Goal: Navigation & Orientation: Find specific page/section

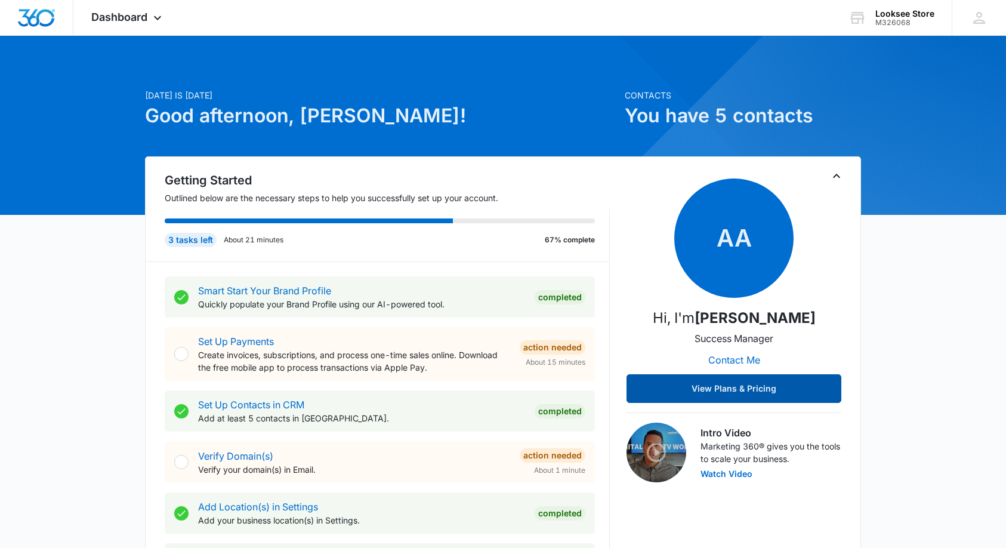
click at [709, 388] on button "View Plans & Pricing" at bounding box center [733, 388] width 215 height 29
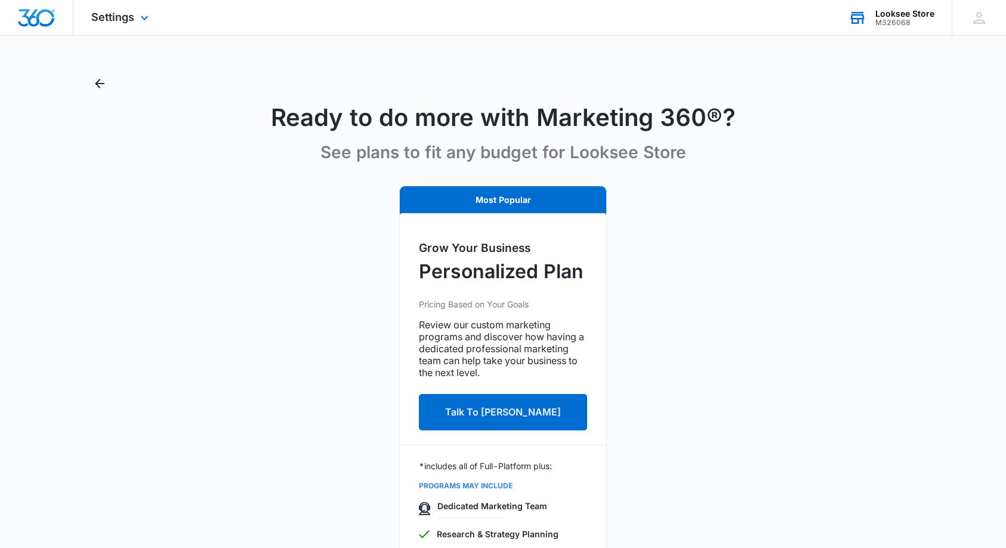
click at [903, 18] on div "M326068" at bounding box center [904, 22] width 59 height 8
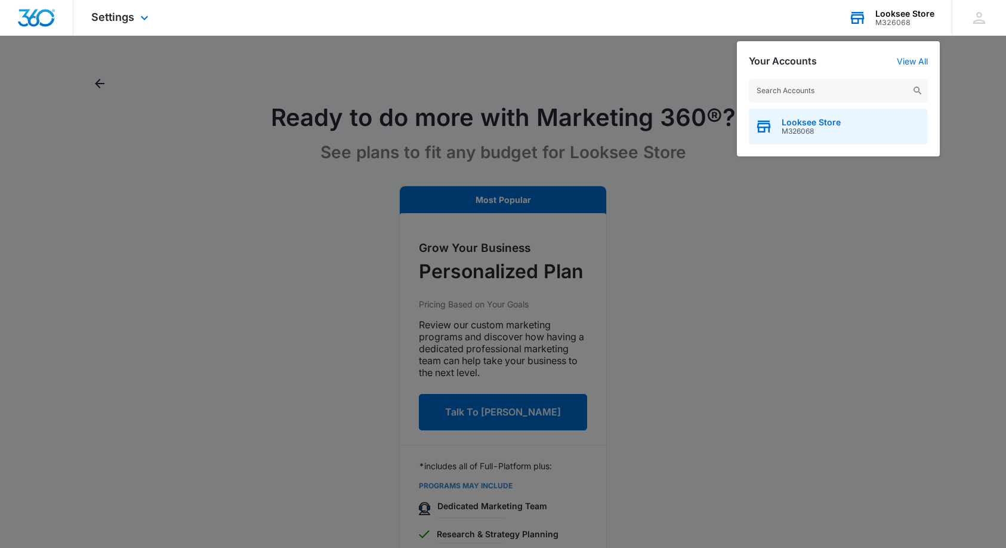
click at [799, 132] on span "M326068" at bounding box center [810, 131] width 59 height 8
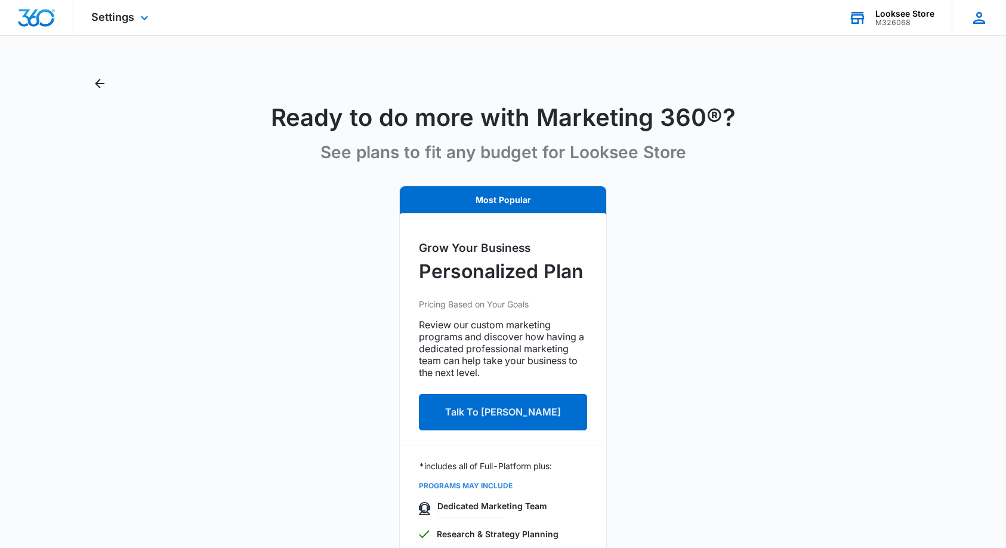
click at [979, 18] on icon at bounding box center [979, 18] width 18 height 18
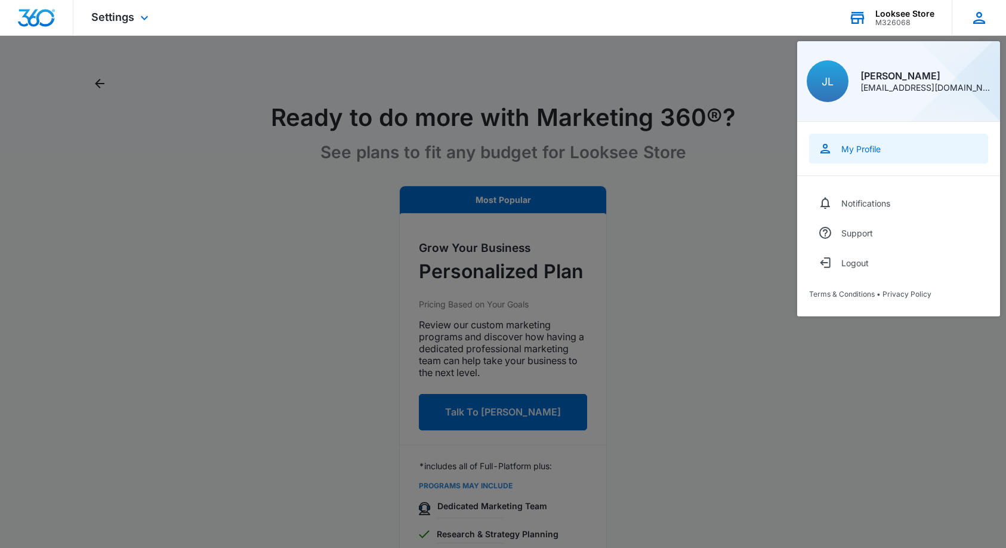
click at [870, 149] on div "My Profile" at bounding box center [860, 149] width 39 height 10
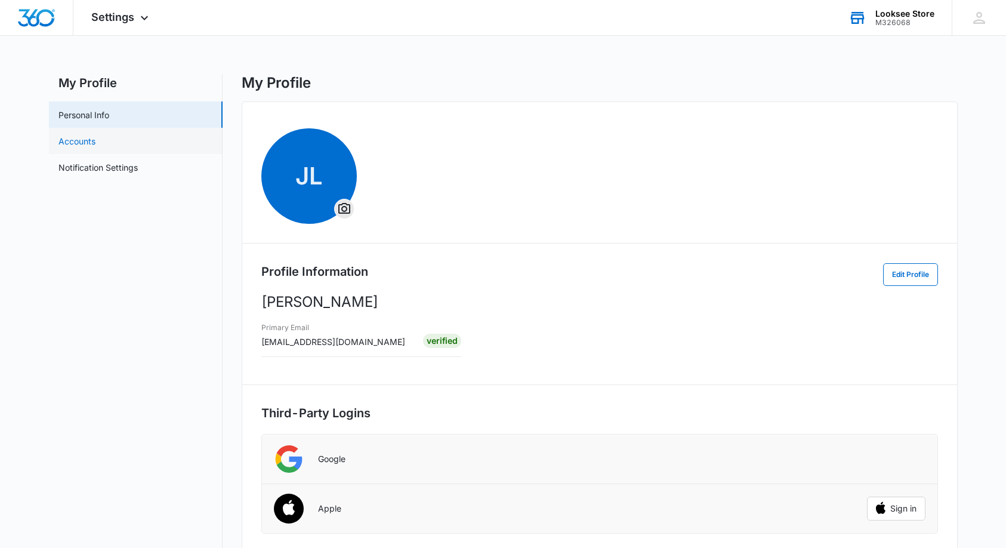
click at [89, 140] on link "Accounts" at bounding box center [76, 141] width 37 height 13
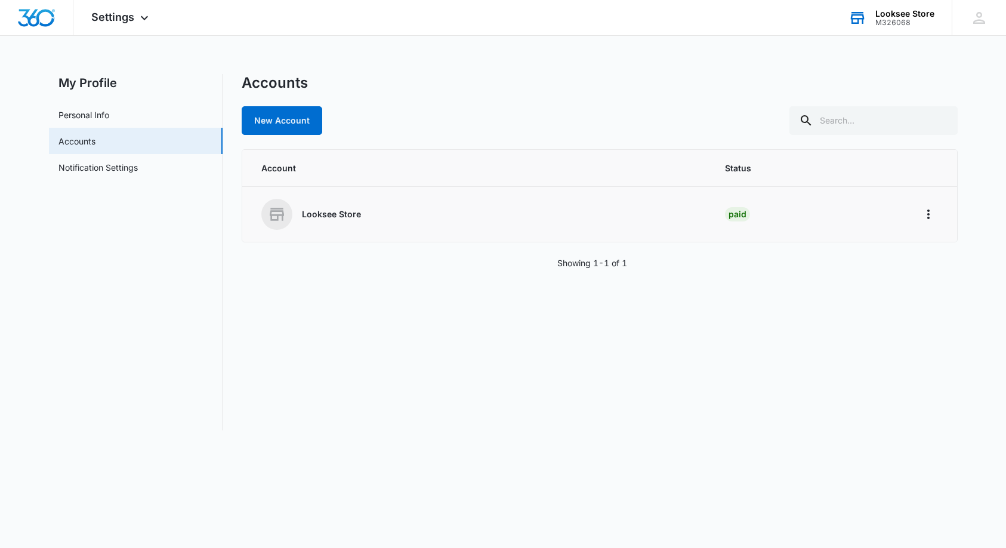
click at [293, 221] on div "Looksee Store" at bounding box center [478, 214] width 435 height 31
click at [334, 220] on p "Looksee Store" at bounding box center [331, 214] width 59 height 12
click at [739, 212] on div "Paid" at bounding box center [737, 214] width 25 height 14
click at [928, 215] on icon "Home" at bounding box center [928, 214] width 14 height 14
click at [81, 168] on link "Notification Settings" at bounding box center [97, 167] width 79 height 13
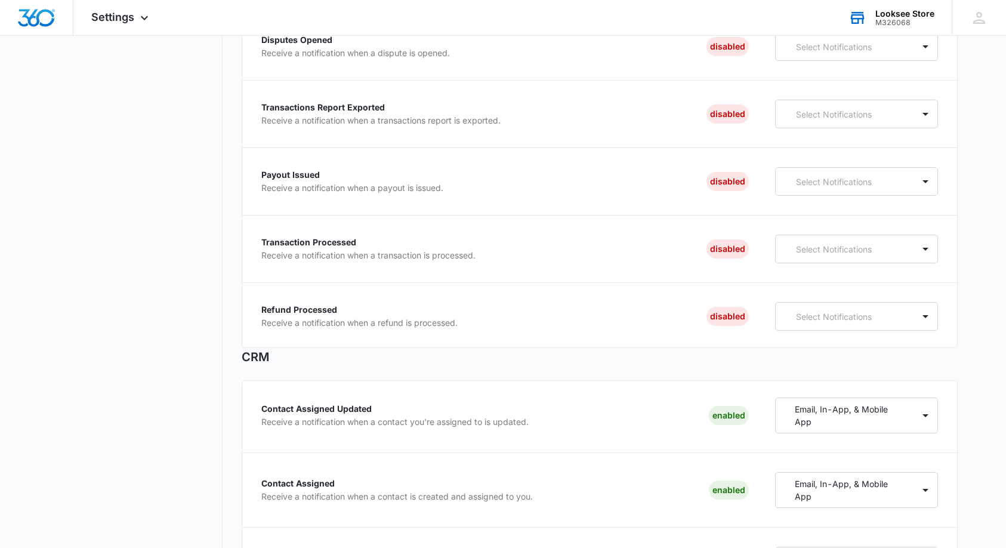
scroll to position [242, 0]
click at [924, 249] on div at bounding box center [925, 248] width 19 height 19
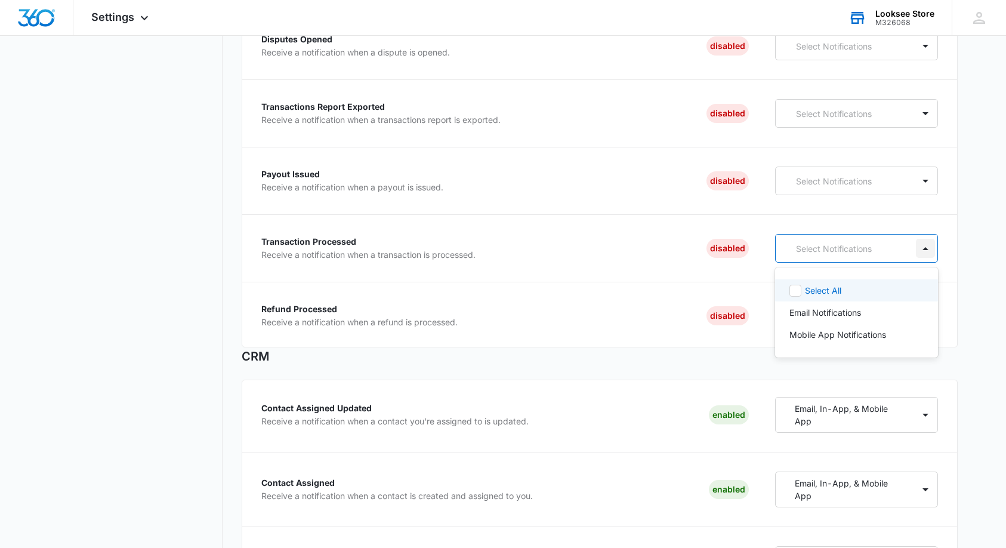
click at [924, 249] on div at bounding box center [925, 248] width 19 height 19
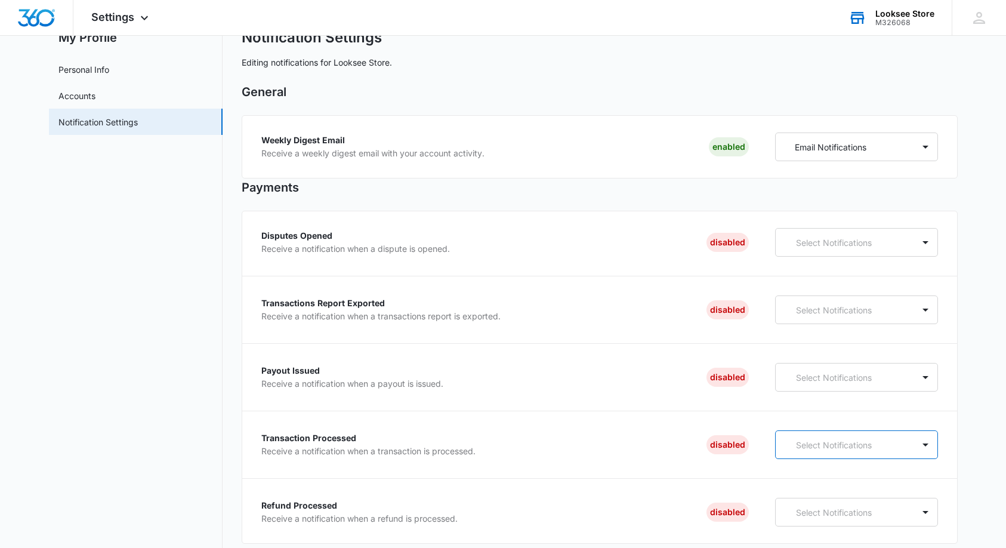
scroll to position [47, 0]
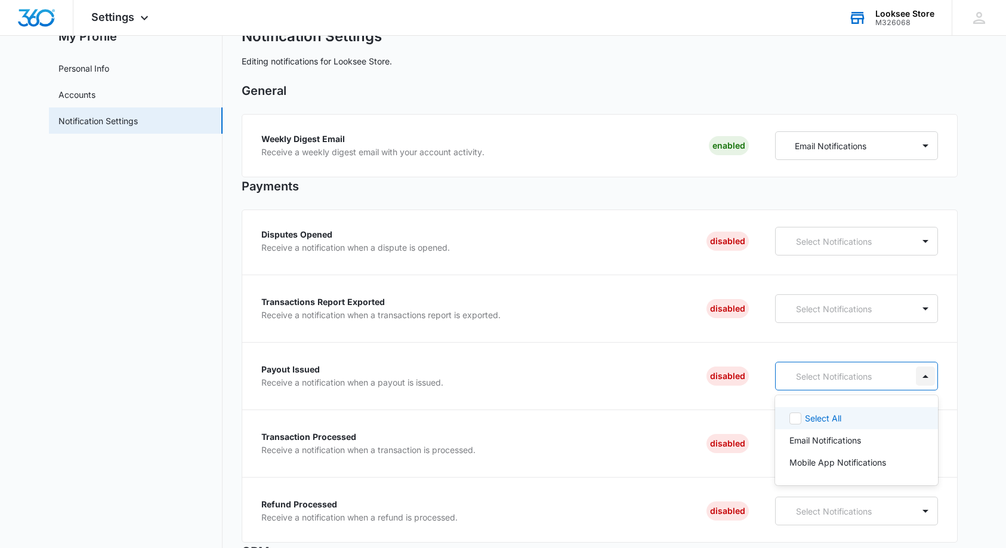
click at [923, 379] on div at bounding box center [925, 375] width 19 height 19
click at [95, 68] on link "Personal Info" at bounding box center [83, 68] width 51 height 13
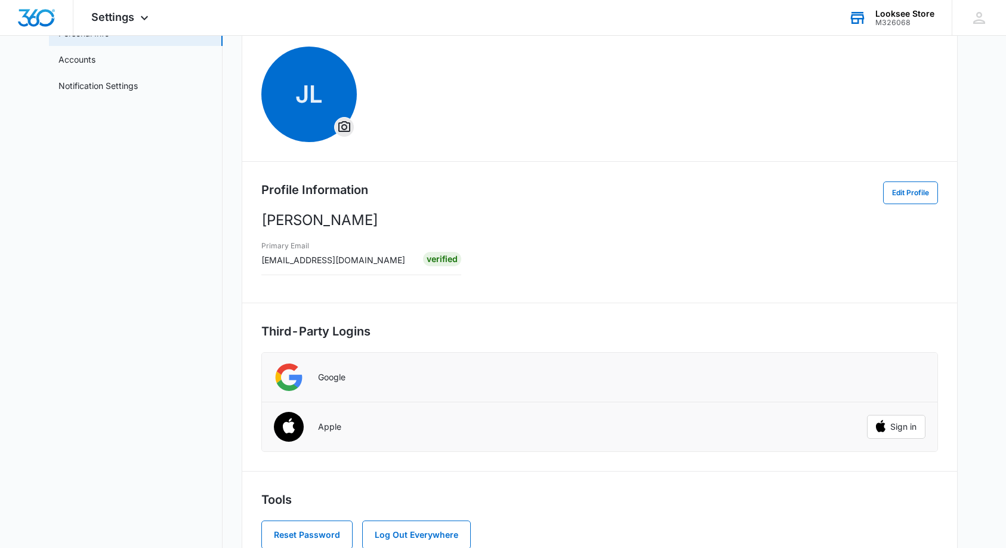
scroll to position [117, 0]
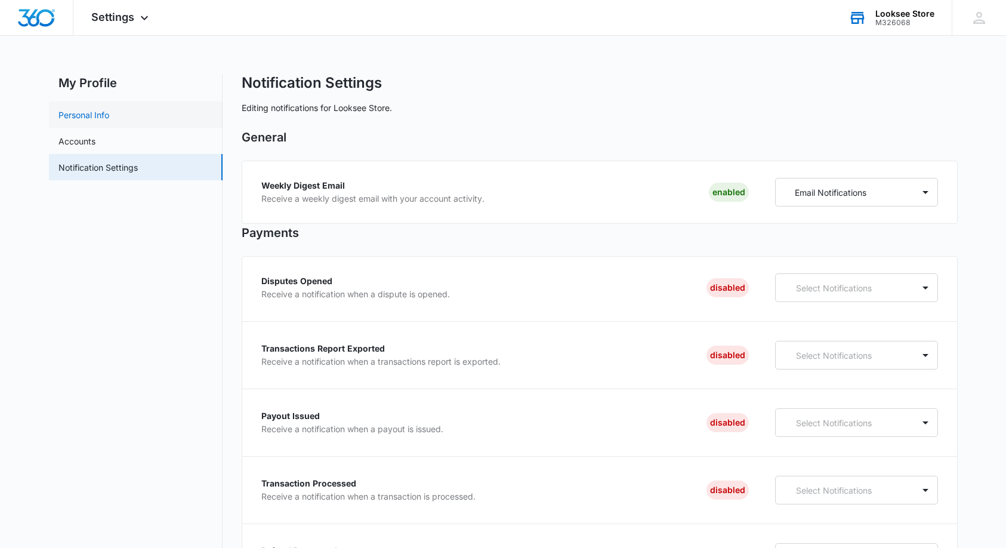
click at [103, 116] on link "Personal Info" at bounding box center [83, 115] width 51 height 13
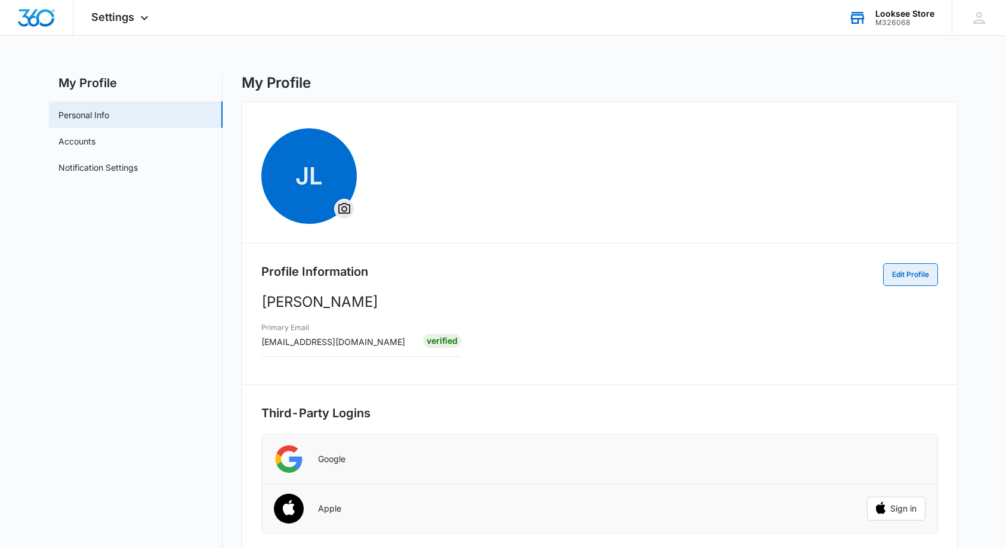
click at [909, 273] on button "Edit Profile" at bounding box center [910, 274] width 55 height 23
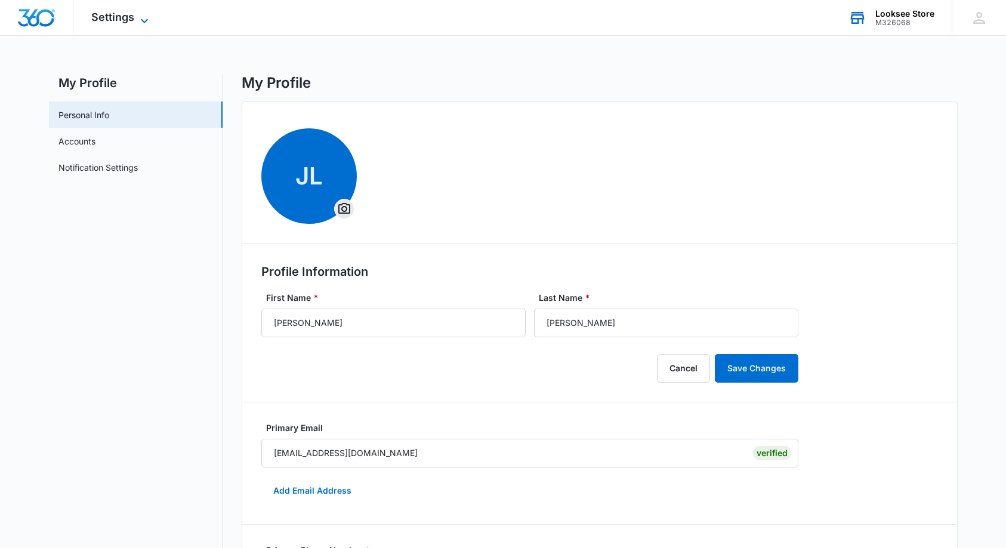
click at [143, 18] on icon at bounding box center [144, 21] width 14 height 14
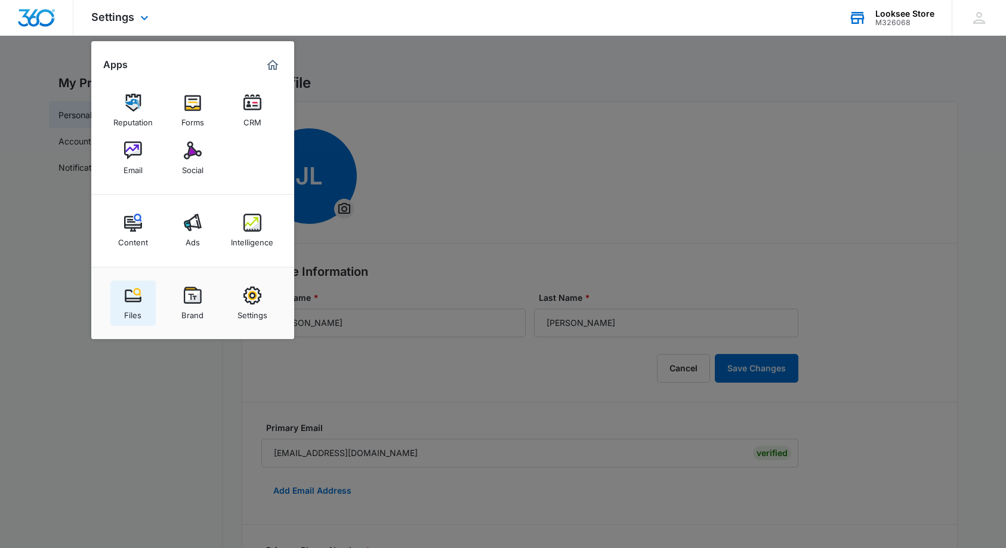
click at [125, 301] on img at bounding box center [133, 295] width 18 height 18
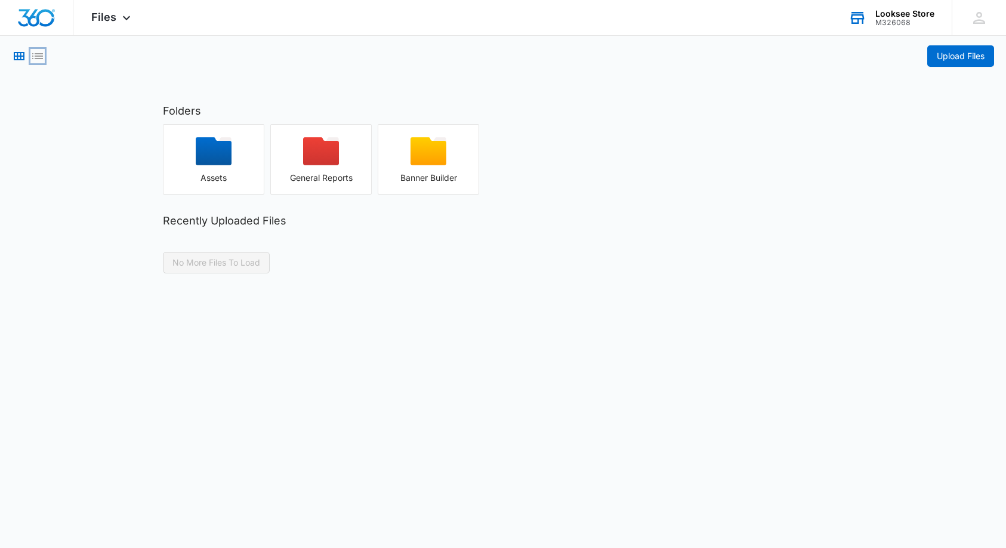
click at [37, 56] on icon "List View" at bounding box center [37, 56] width 11 height 6
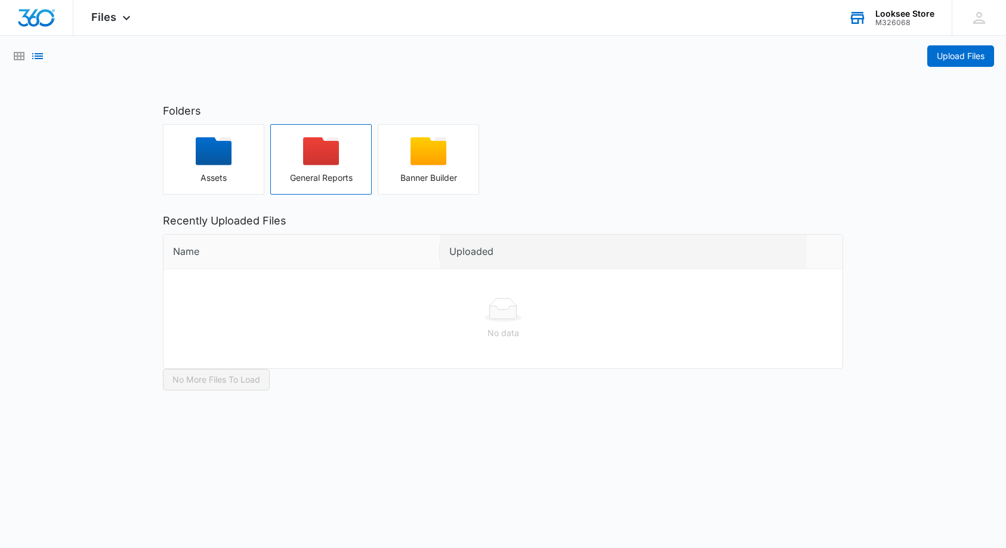
click at [312, 159] on icon "button" at bounding box center [321, 151] width 36 height 28
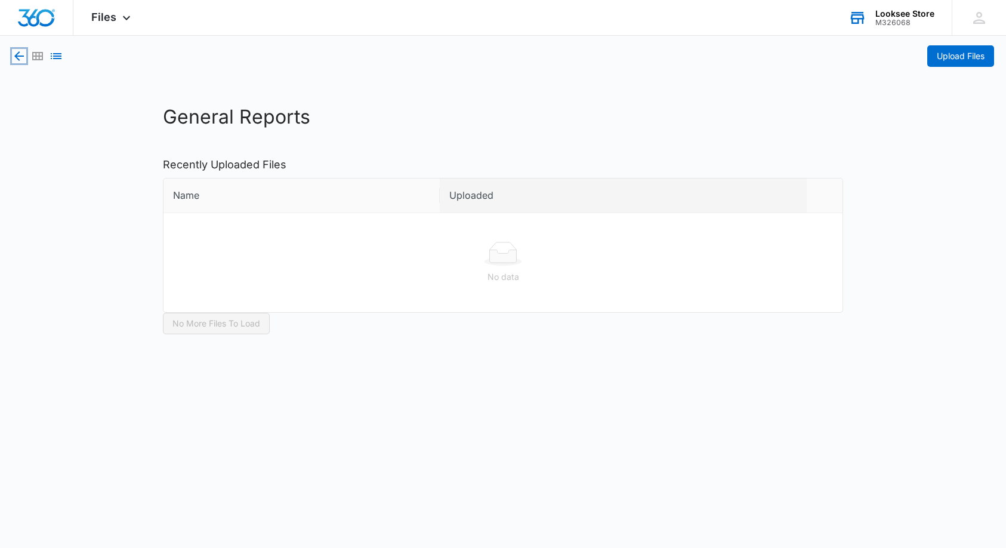
click at [19, 54] on icon "button" at bounding box center [19, 56] width 14 height 14
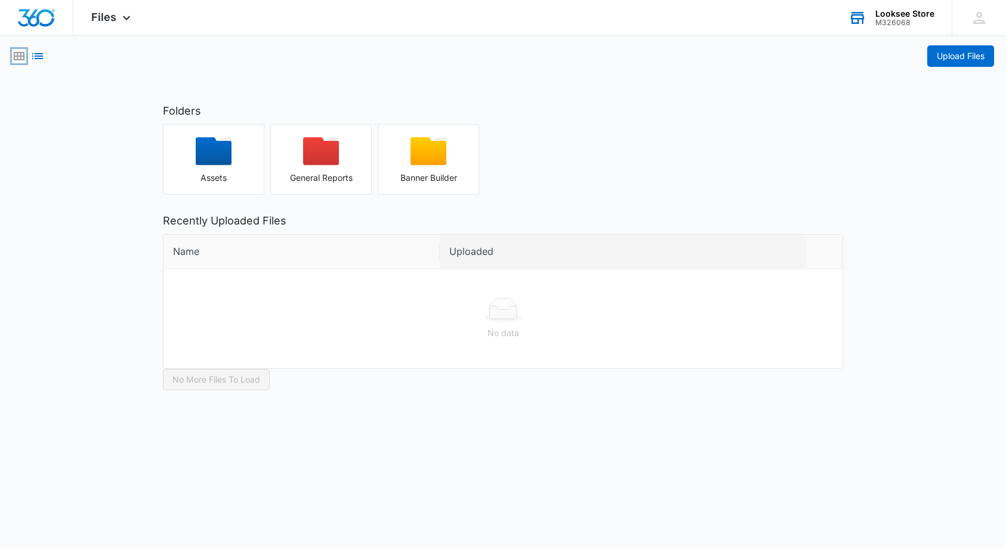
click at [19, 54] on icon "Grid View" at bounding box center [19, 56] width 14 height 14
click at [123, 16] on icon at bounding box center [126, 21] width 14 height 14
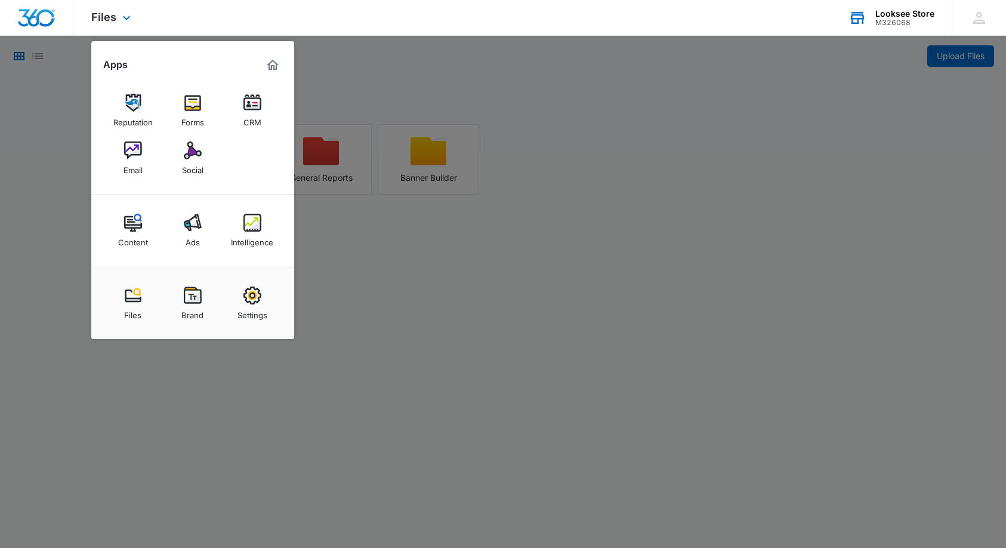
click at [273, 64] on img "Marketing 360® Dashboard" at bounding box center [272, 65] width 14 height 14
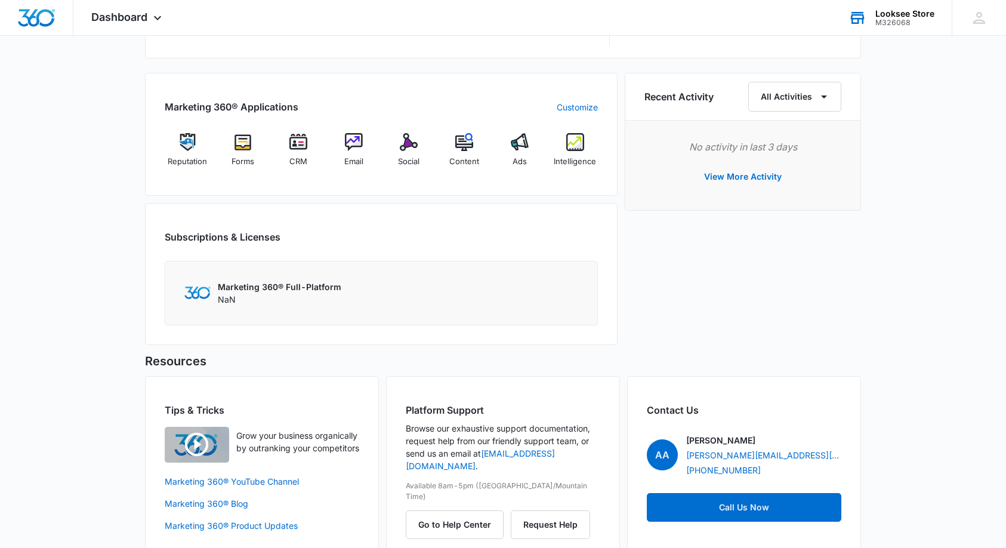
scroll to position [730, 0]
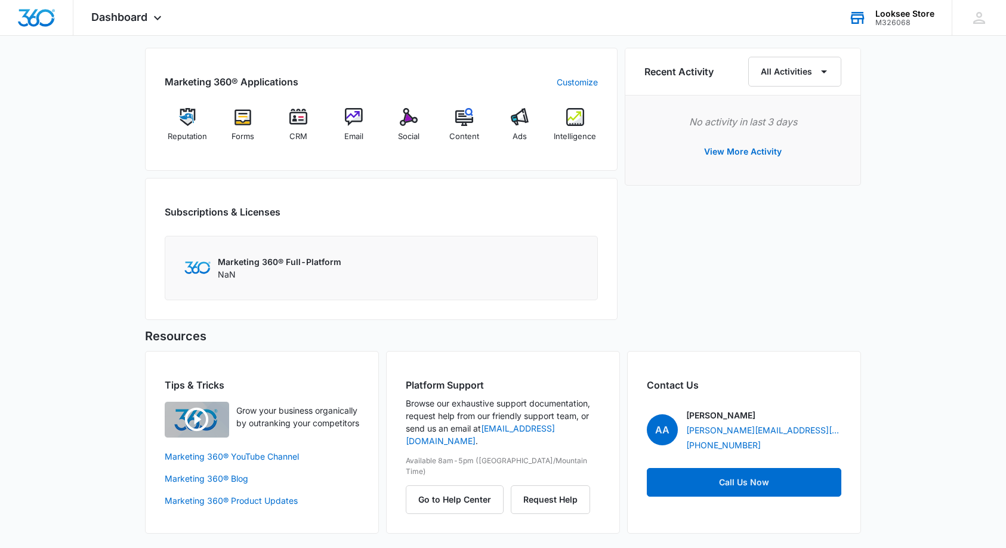
click at [193, 259] on div "Marketing 360® Full-Platform NaN" at bounding box center [381, 267] width 394 height 25
click at [211, 276] on div "Marketing 360® Full-Platform NaN" at bounding box center [381, 267] width 394 height 25
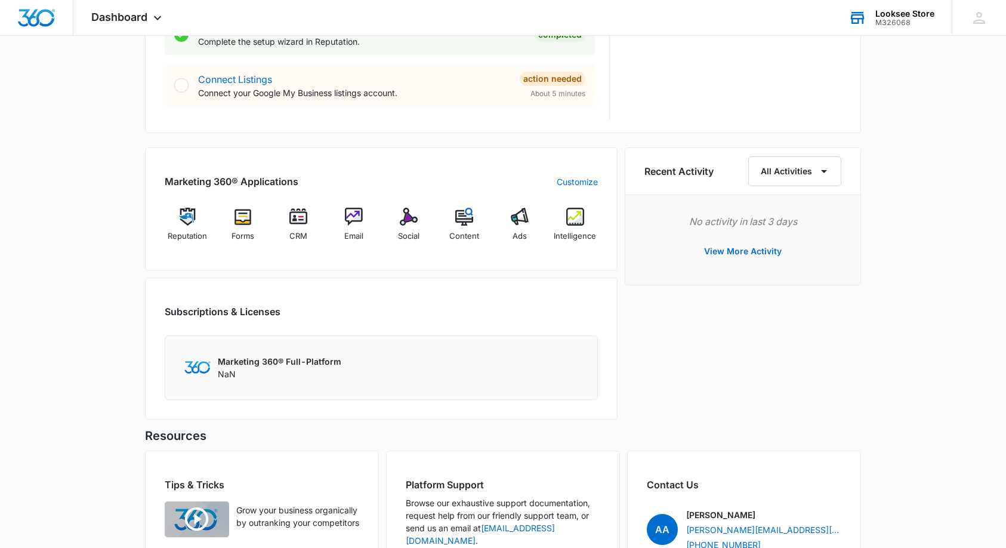
scroll to position [627, 0]
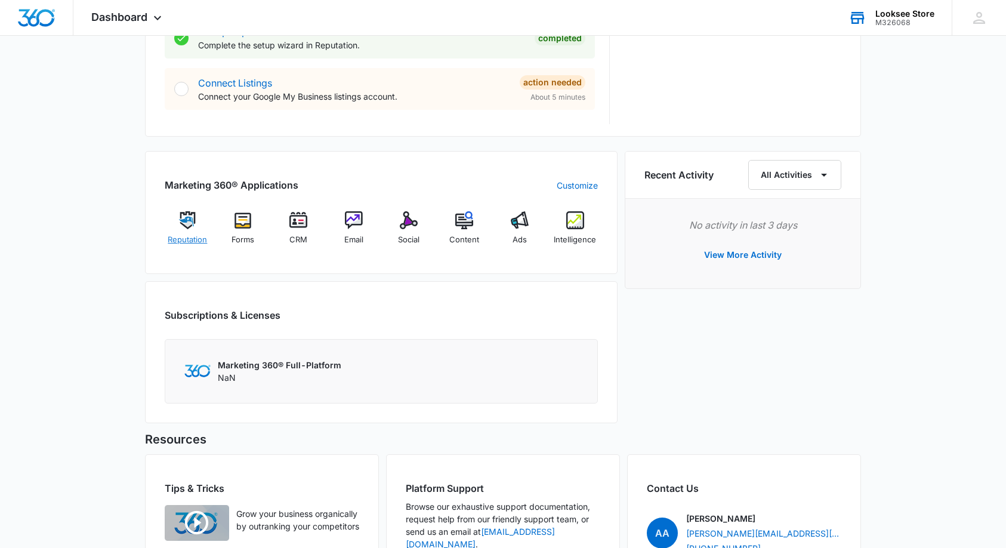
click at [184, 219] on img at bounding box center [187, 220] width 18 height 18
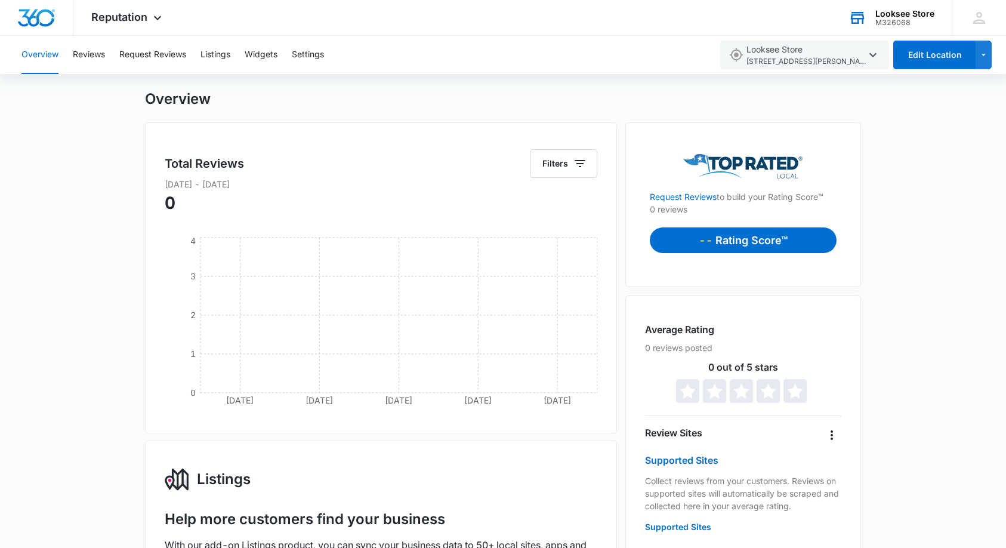
scroll to position [16, 0]
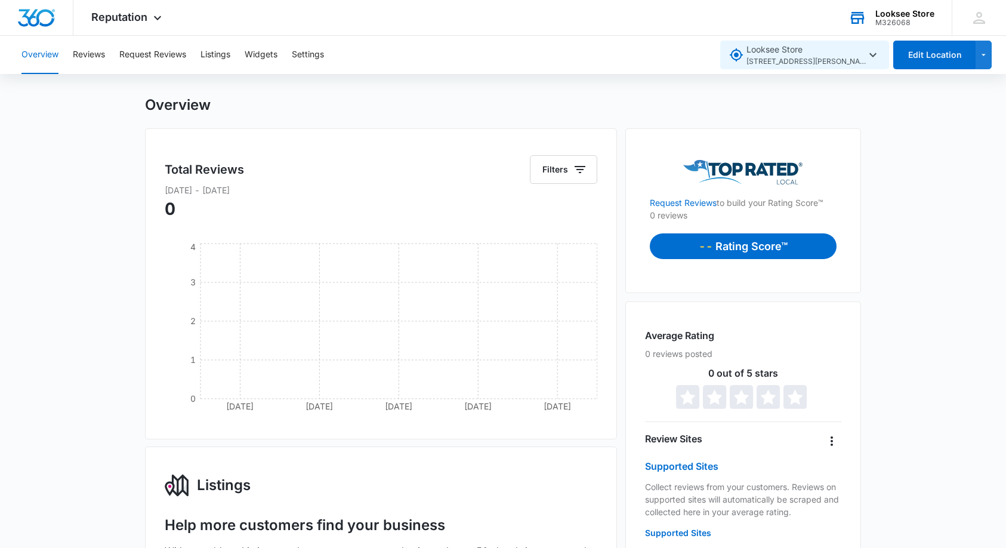
click at [873, 54] on icon "button" at bounding box center [872, 55] width 7 height 4
click at [306, 56] on button "Settings" at bounding box center [308, 55] width 32 height 38
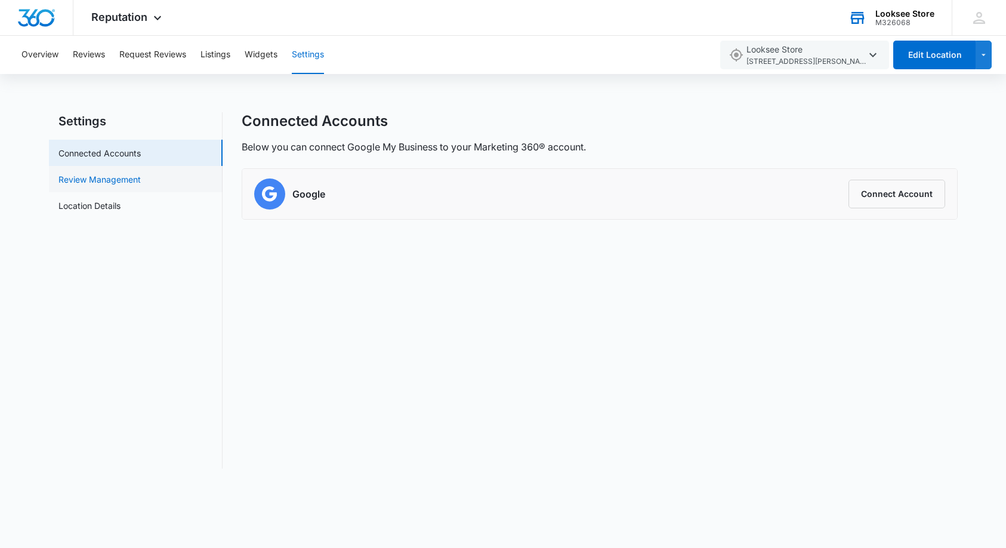
click at [115, 177] on link "Review Management" at bounding box center [99, 179] width 82 height 13
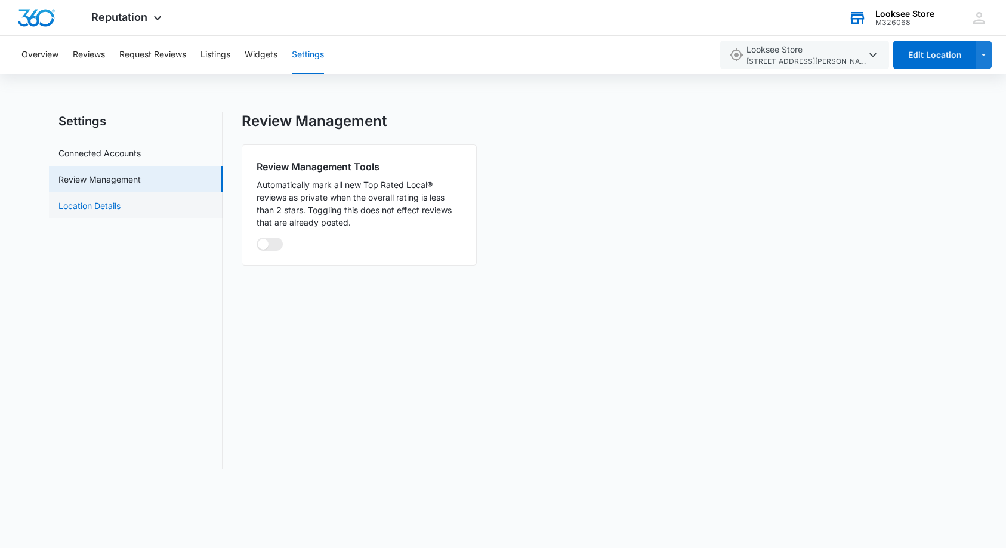
click at [84, 204] on link "Location Details" at bounding box center [89, 205] width 62 height 13
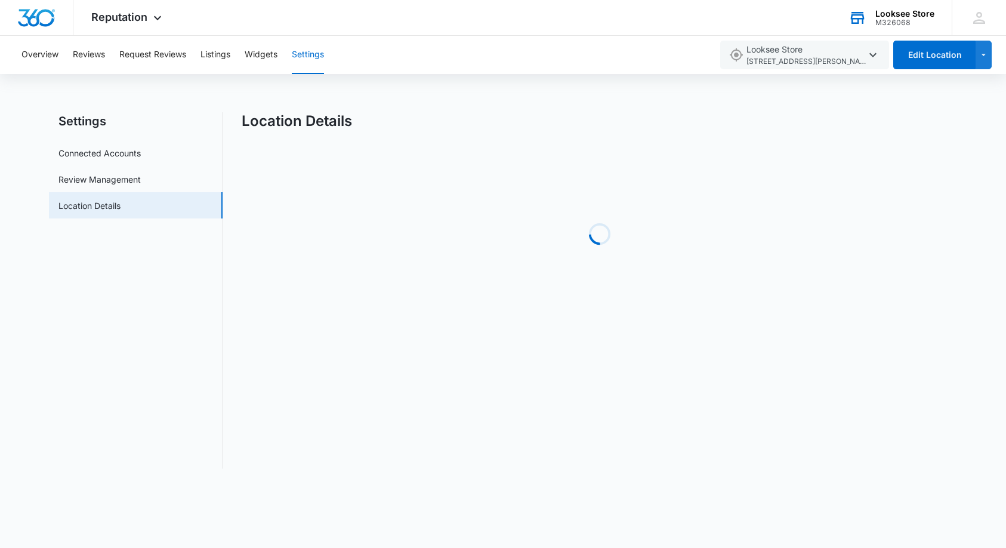
select select "[US_STATE]"
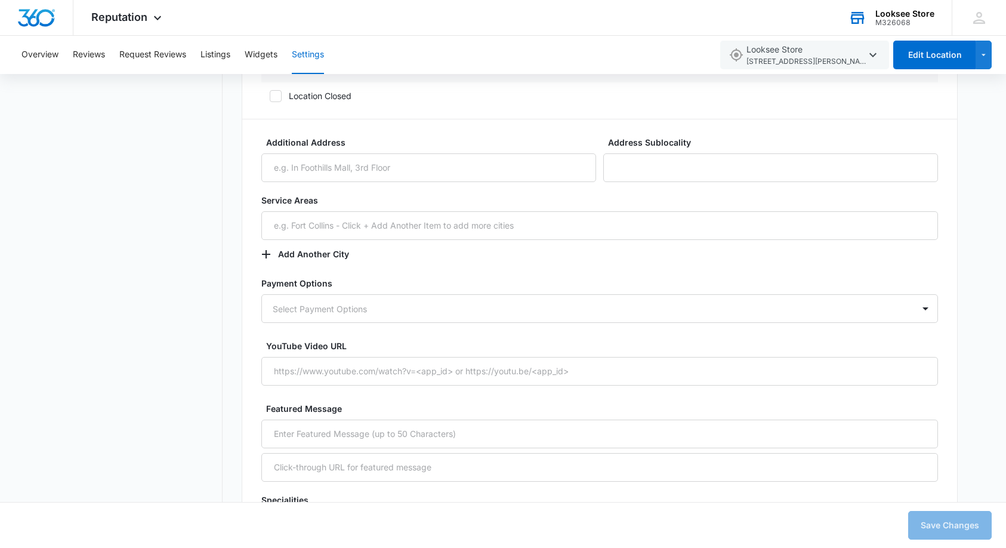
scroll to position [1376, 0]
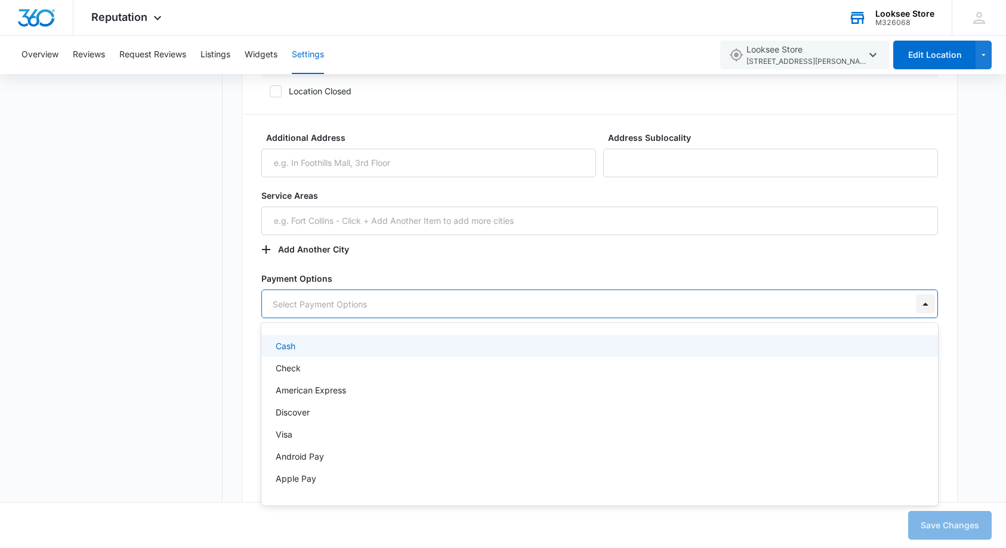
click at [926, 305] on div at bounding box center [925, 303] width 19 height 19
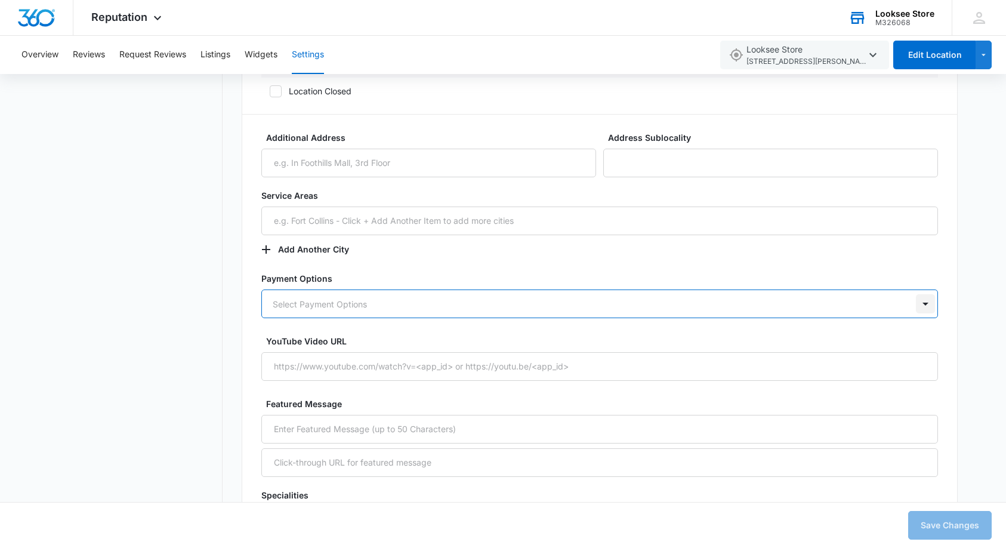
click at [925, 307] on div at bounding box center [925, 303] width 19 height 19
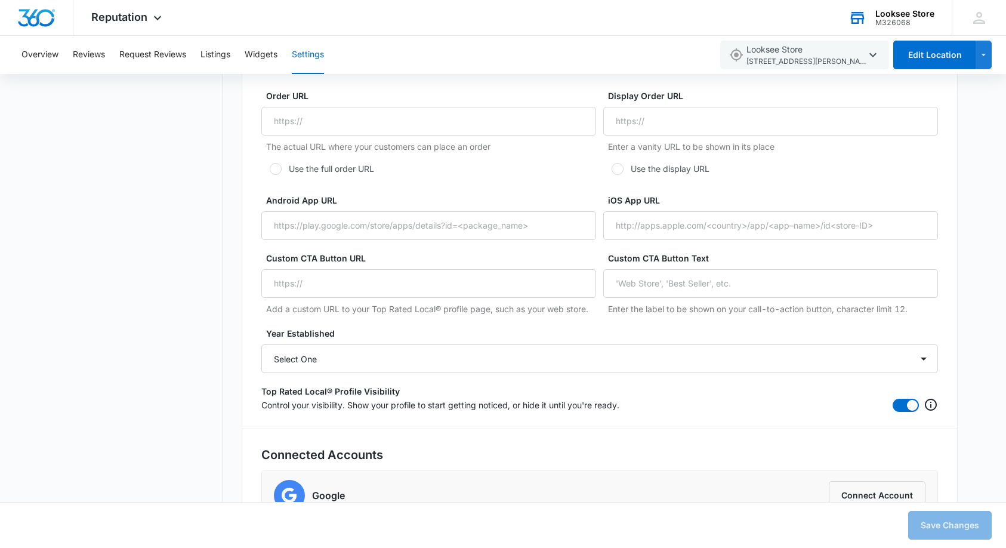
scroll to position [2232, 0]
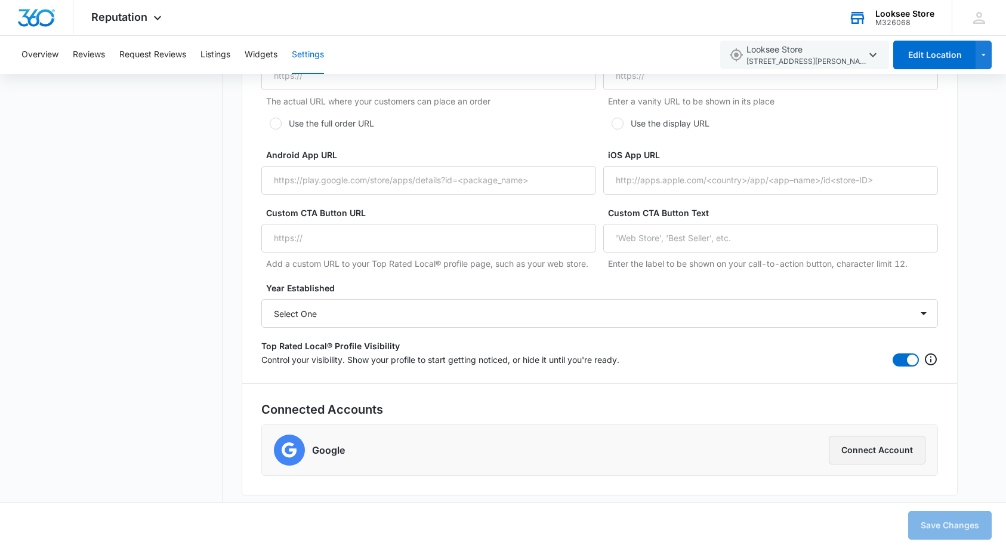
click at [863, 447] on button "Connect Account" at bounding box center [877, 449] width 97 height 29
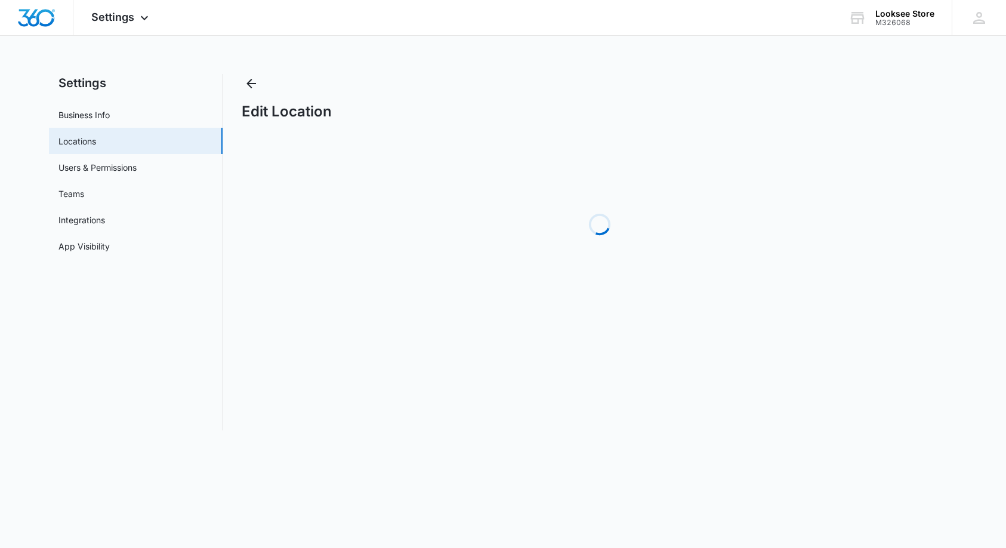
select select "[US_STATE]"
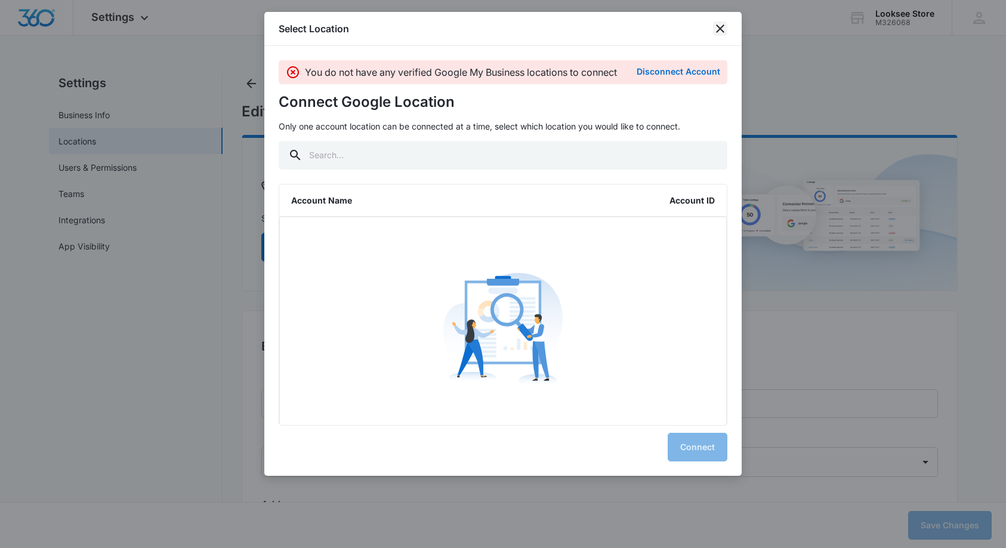
click at [718, 30] on icon "close" at bounding box center [720, 28] width 8 height 8
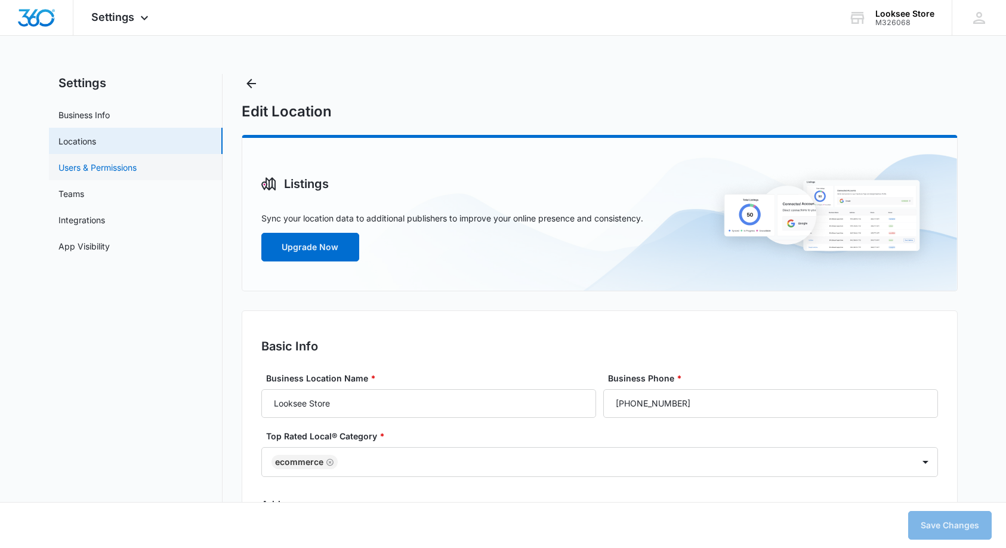
click at [95, 162] on link "Users & Permissions" at bounding box center [97, 167] width 78 height 13
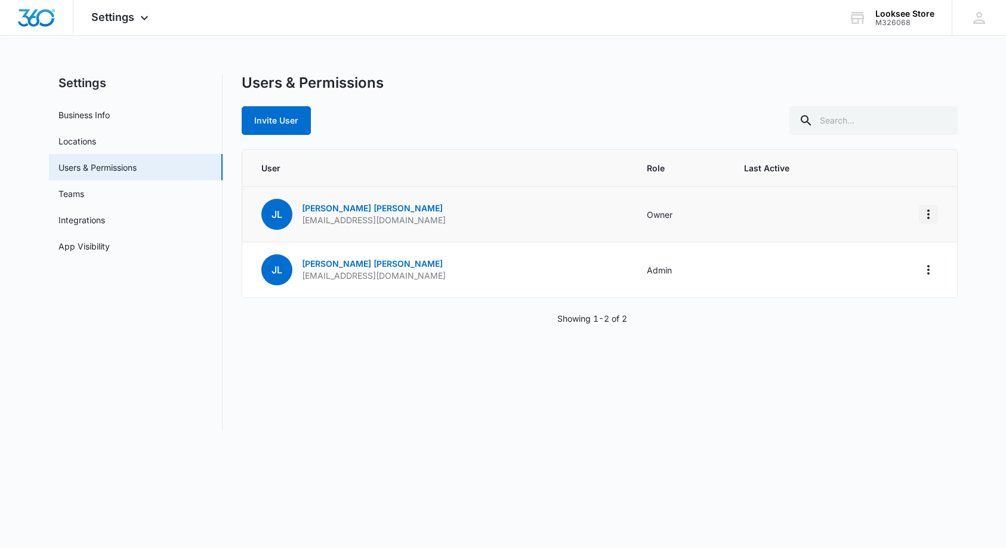
click at [929, 213] on icon "Actions" at bounding box center [928, 214] width 14 height 14
click at [925, 276] on button "Actions" at bounding box center [928, 269] width 19 height 19
click at [923, 277] on button "Actions" at bounding box center [928, 269] width 19 height 19
click at [139, 18] on icon at bounding box center [144, 21] width 14 height 14
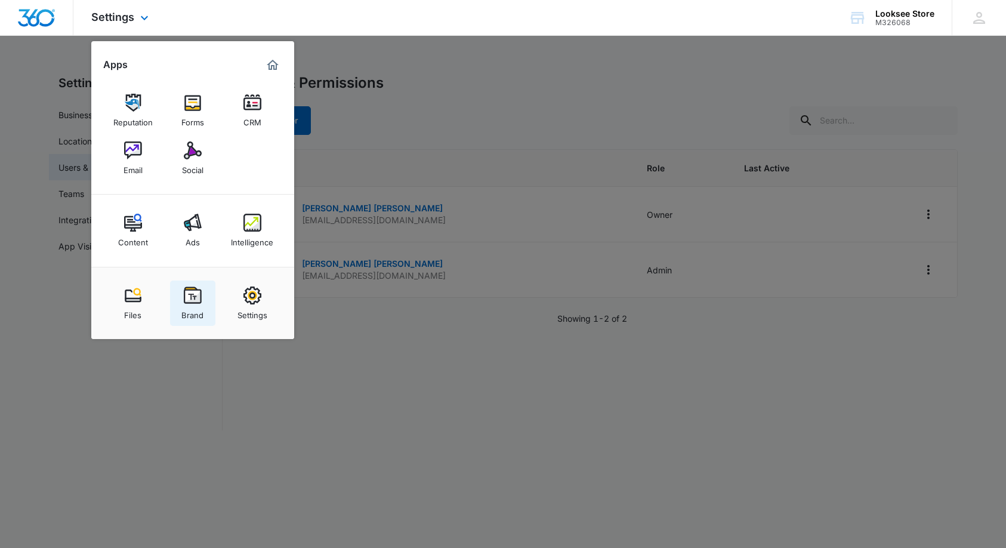
click at [189, 300] on img at bounding box center [193, 295] width 18 height 18
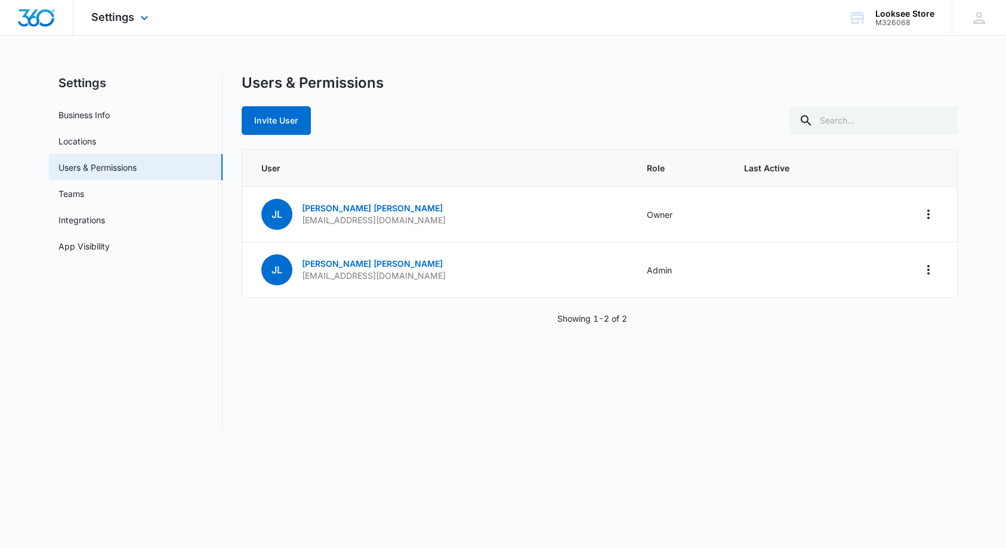
click at [43, 20] on img "Dashboard" at bounding box center [36, 18] width 38 height 18
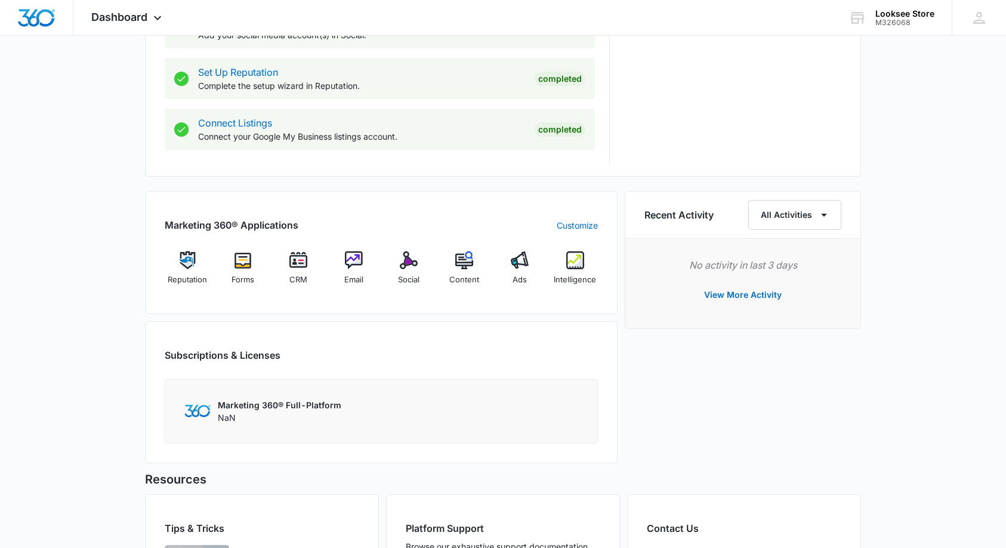
scroll to position [582, 0]
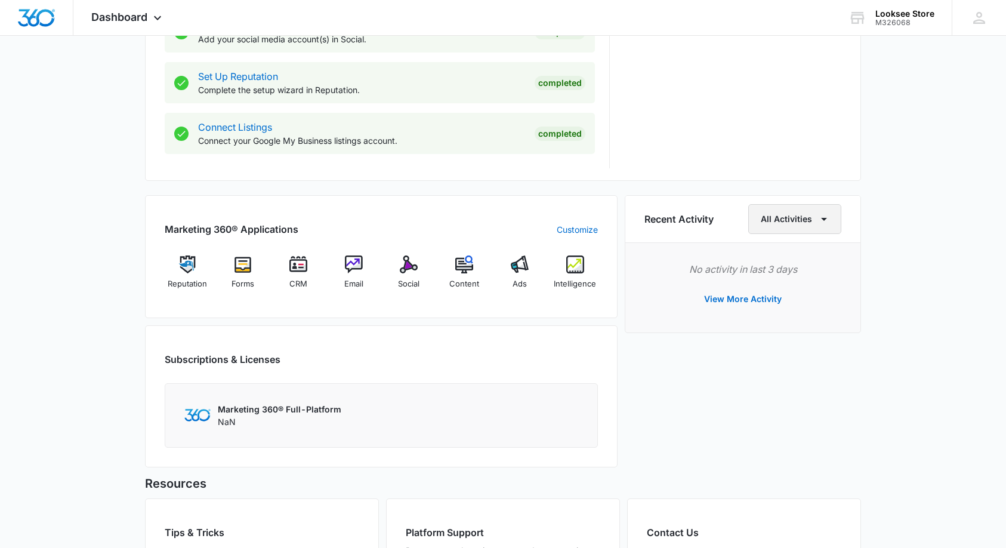
click at [827, 219] on icon "button" at bounding box center [824, 219] width 14 height 14
click at [777, 293] on div "Billing" at bounding box center [788, 293] width 48 height 8
click at [823, 217] on icon "button" at bounding box center [824, 219] width 14 height 14
click at [803, 273] on div "Account" at bounding box center [814, 275] width 48 height 8
click at [827, 221] on icon "button" at bounding box center [824, 219] width 14 height 14
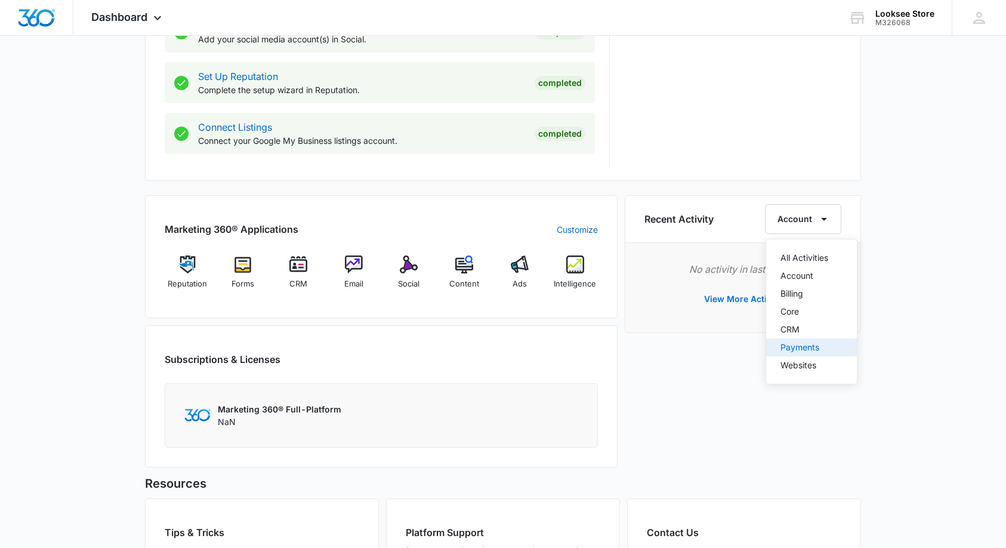
click at [796, 351] on div "Payments" at bounding box center [804, 347] width 48 height 8
click at [823, 218] on icon "button" at bounding box center [824, 219] width 6 height 3
click at [245, 272] on img at bounding box center [243, 264] width 18 height 18
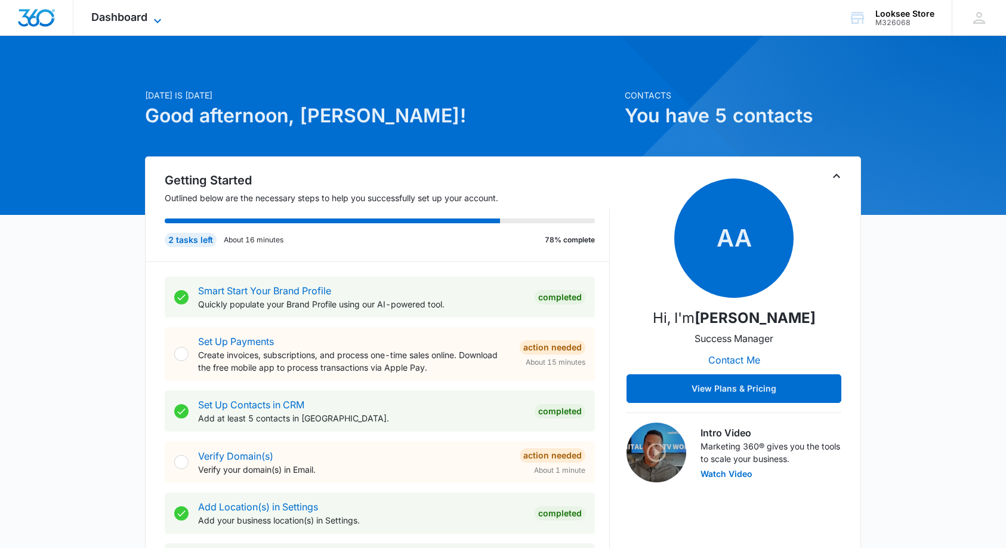
click at [156, 20] on icon at bounding box center [157, 20] width 7 height 4
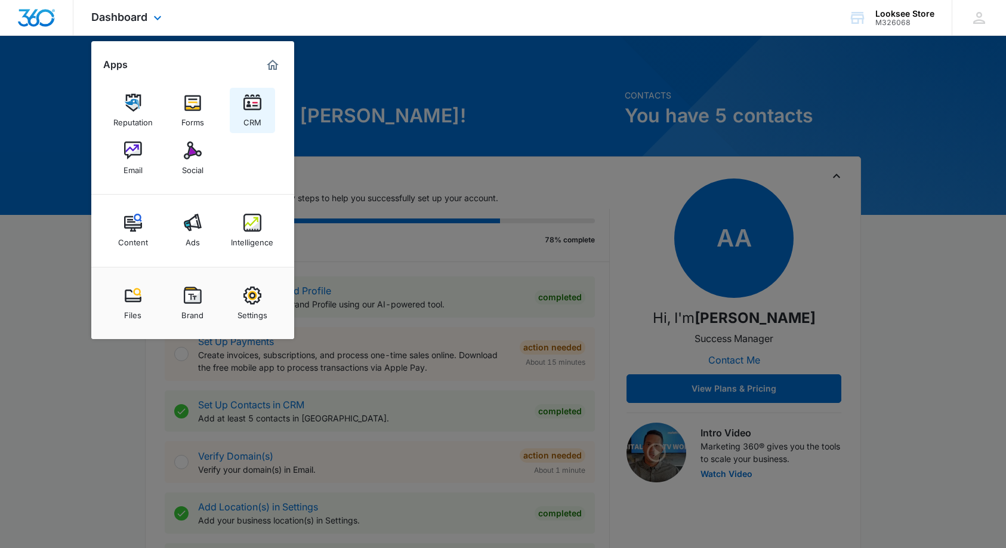
click at [247, 101] on img at bounding box center [252, 103] width 18 height 18
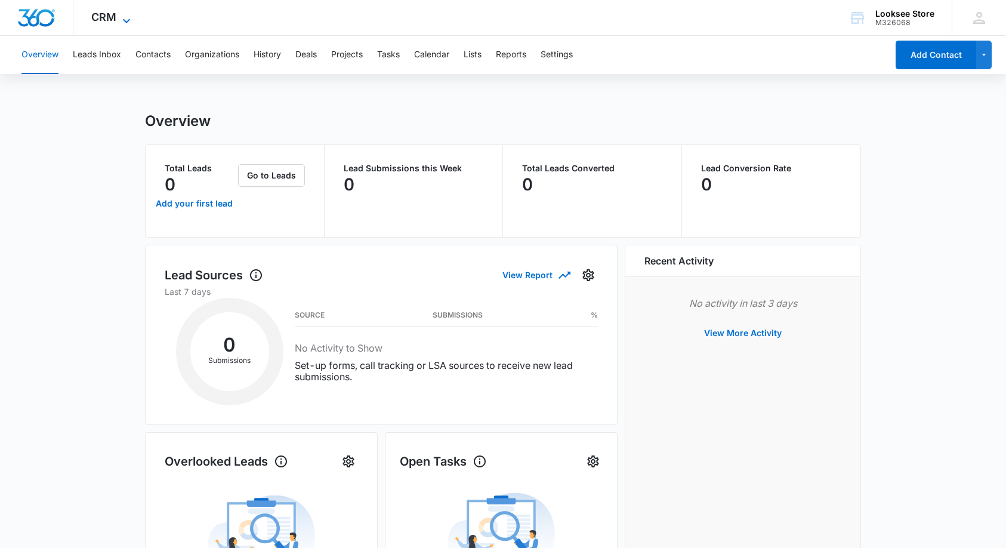
click at [128, 17] on icon at bounding box center [126, 21] width 14 height 14
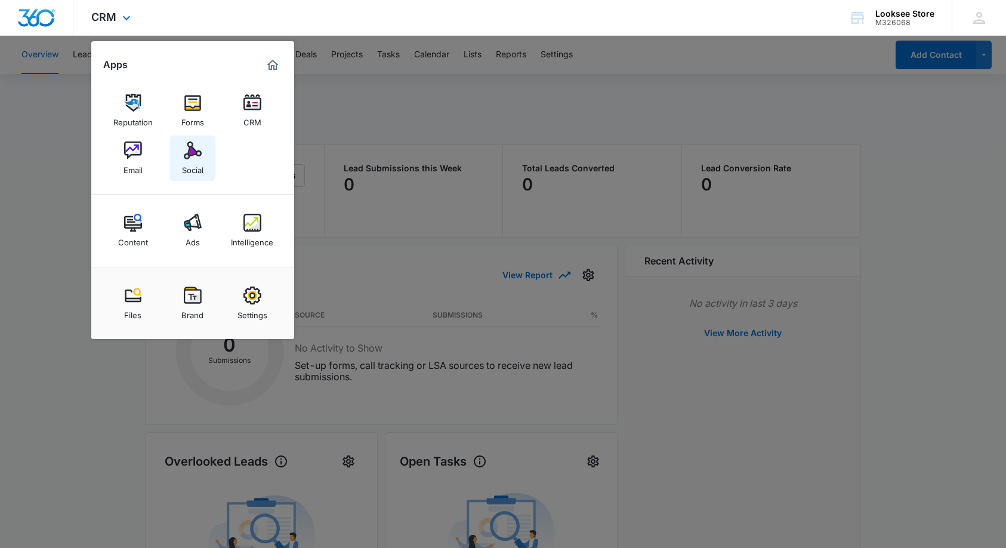
click at [186, 153] on img at bounding box center [193, 150] width 18 height 18
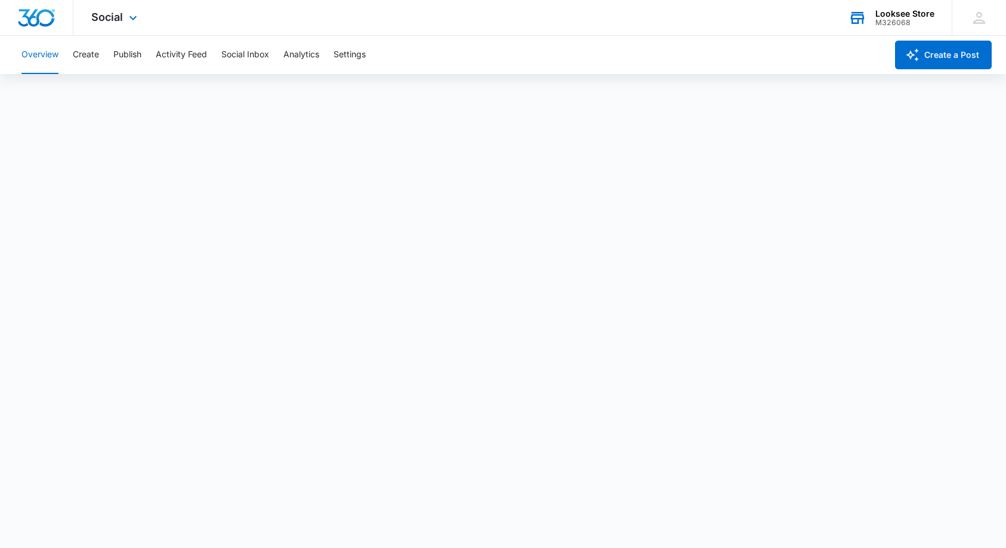
click at [895, 16] on div "Looksee Store" at bounding box center [904, 14] width 59 height 10
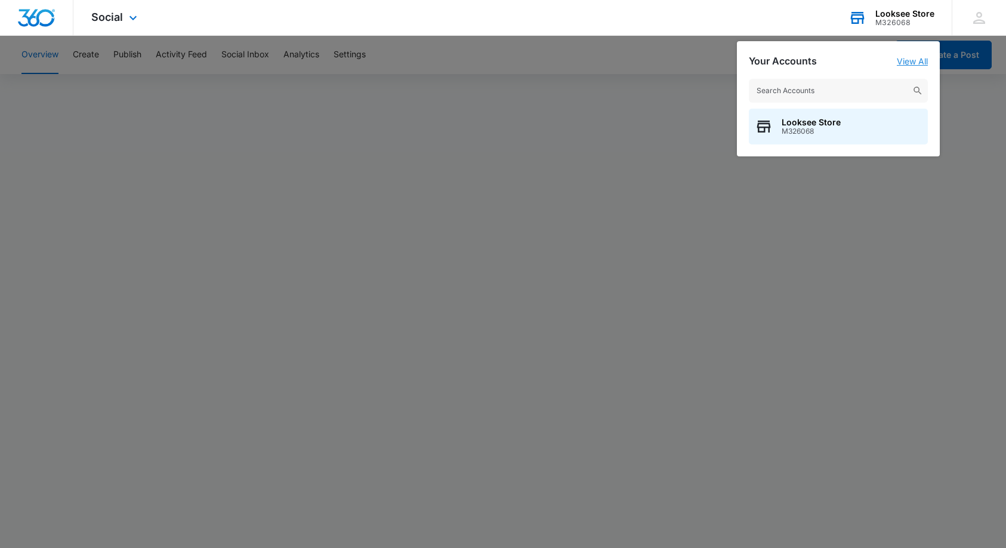
click at [910, 60] on link "View All" at bounding box center [912, 61] width 31 height 10
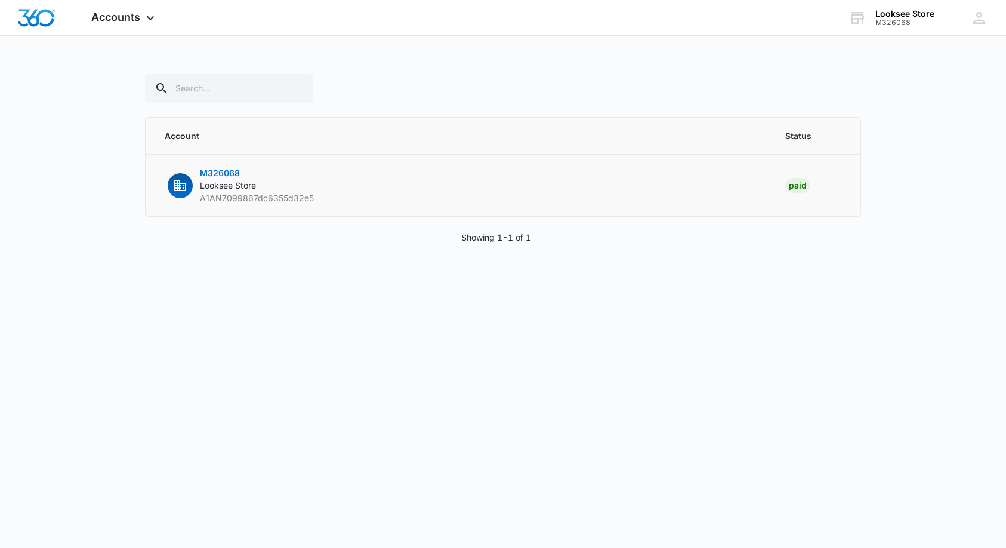
click at [219, 186] on span "Looksee Store" at bounding box center [228, 185] width 56 height 10
click at [218, 168] on span "M326068" at bounding box center [220, 173] width 40 height 10
click at [219, 185] on span "Looksee Store" at bounding box center [228, 185] width 56 height 10
click at [178, 185] on icon "button" at bounding box center [180, 185] width 12 height 11
click at [795, 186] on div "Paid" at bounding box center [797, 185] width 25 height 14
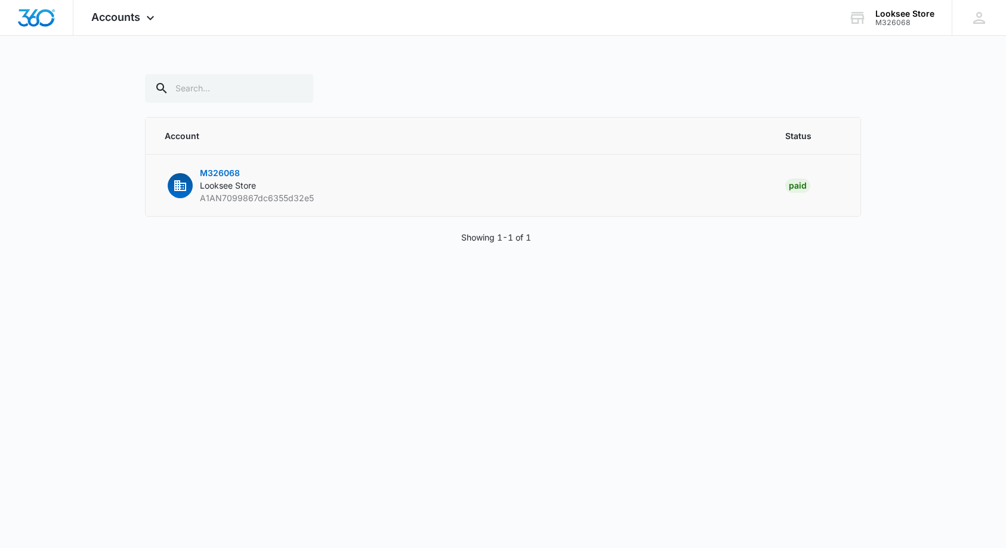
click at [214, 176] on span "M326068" at bounding box center [220, 173] width 40 height 10
click at [215, 189] on span "Looksee Store" at bounding box center [228, 185] width 56 height 10
click at [215, 188] on span "Looksee Store" at bounding box center [228, 185] width 56 height 10
click at [152, 16] on icon at bounding box center [150, 21] width 14 height 14
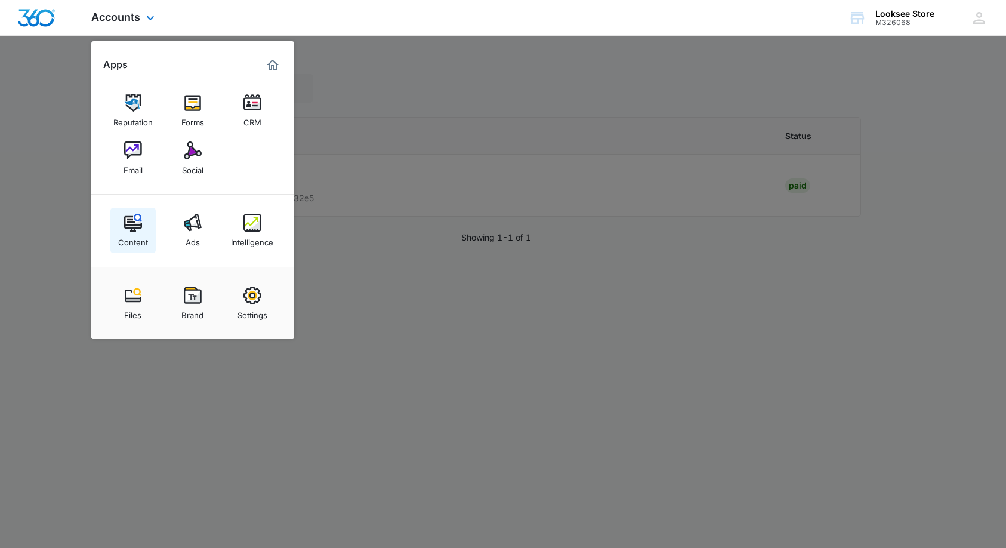
click at [133, 230] on img at bounding box center [133, 223] width 18 height 18
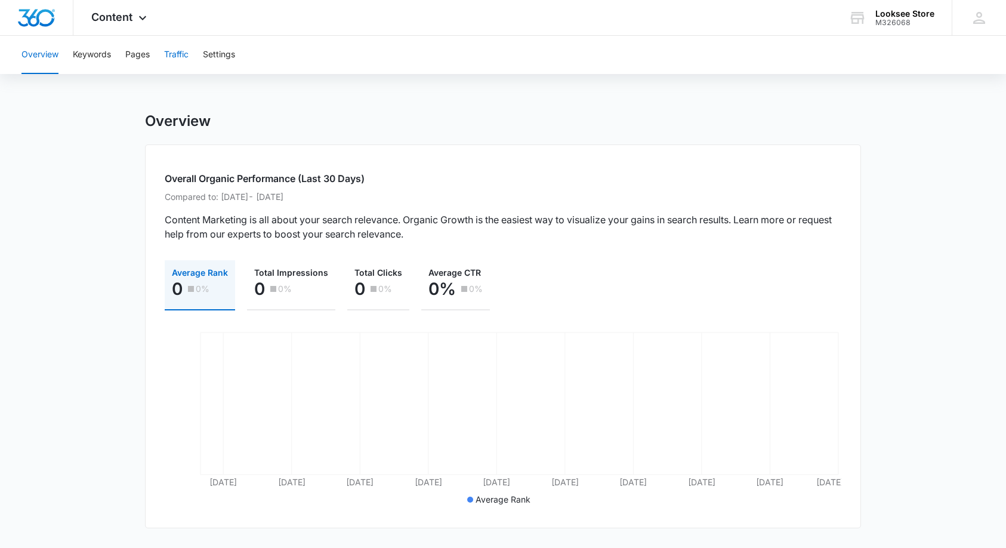
click at [184, 57] on button "Traffic" at bounding box center [176, 55] width 24 height 38
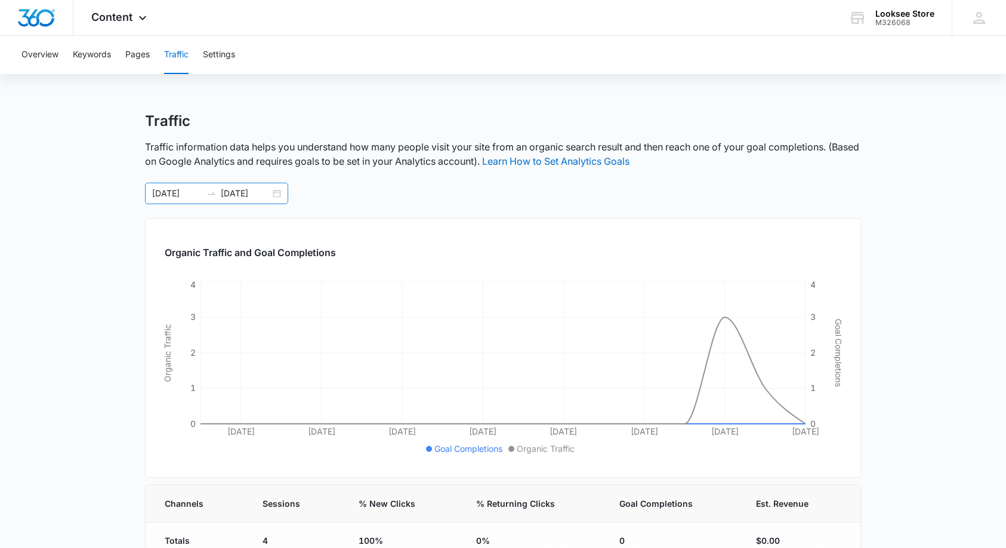
click at [208, 194] on icon "swap-right" at bounding box center [211, 194] width 10 height 10
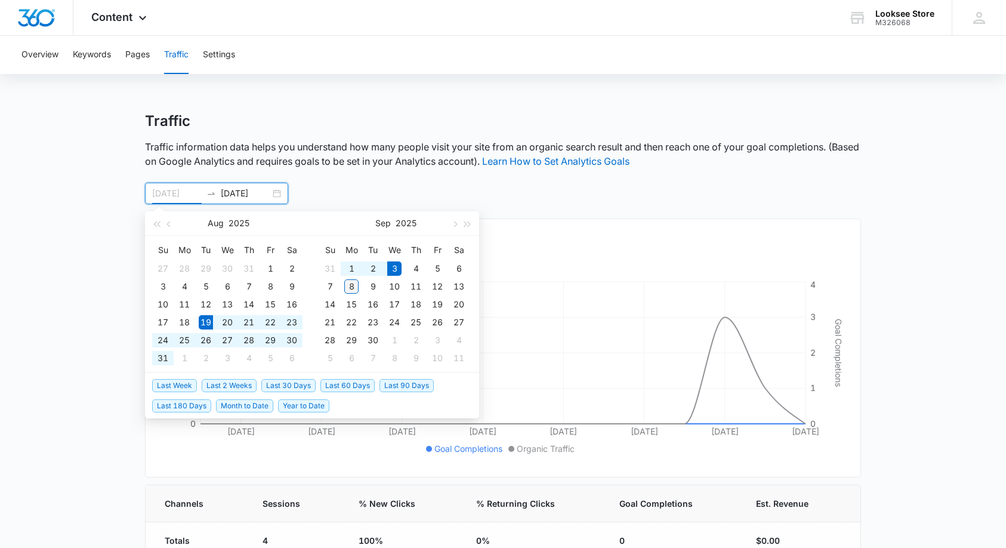
type input "[DATE]"
click at [354, 284] on div "8" at bounding box center [351, 286] width 14 height 14
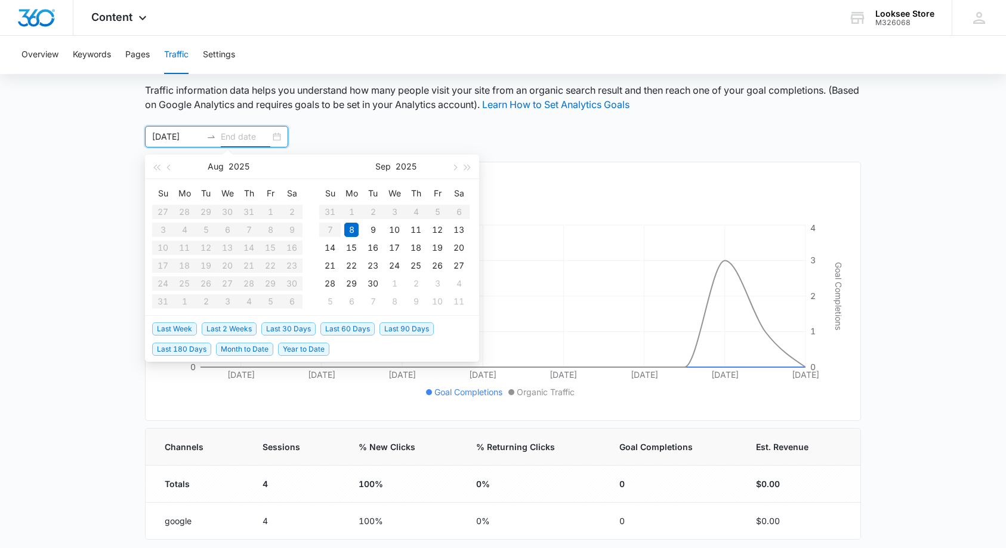
scroll to position [61, 0]
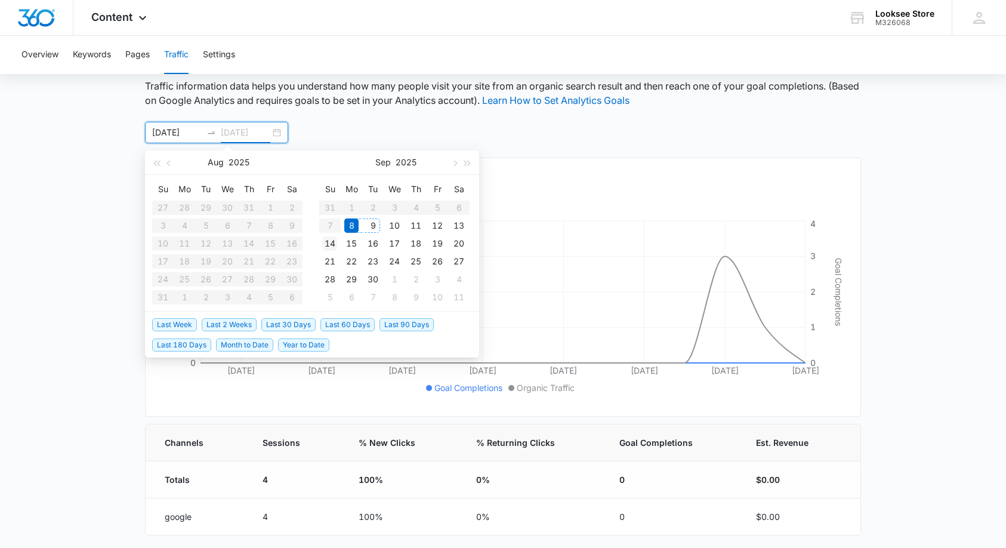
type input "09/14/2025"
type input "09/15/2025"
click at [352, 243] on div "15" at bounding box center [351, 243] width 14 height 14
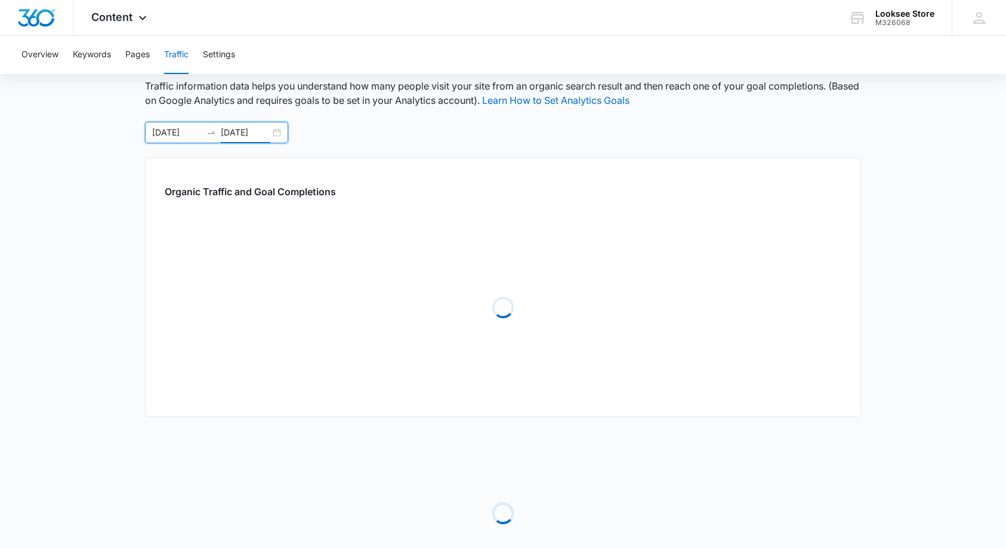
scroll to position [26, 0]
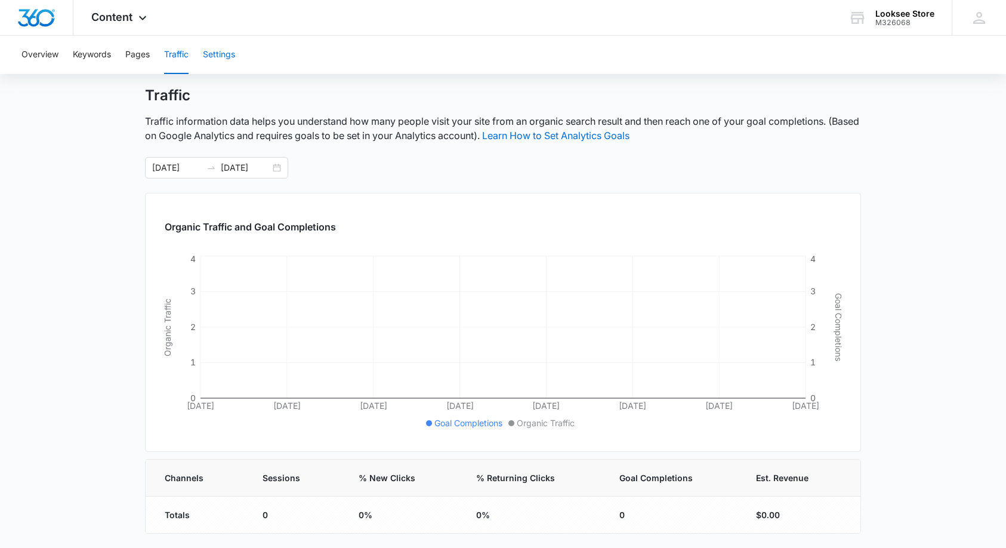
click at [219, 58] on button "Settings" at bounding box center [219, 55] width 32 height 38
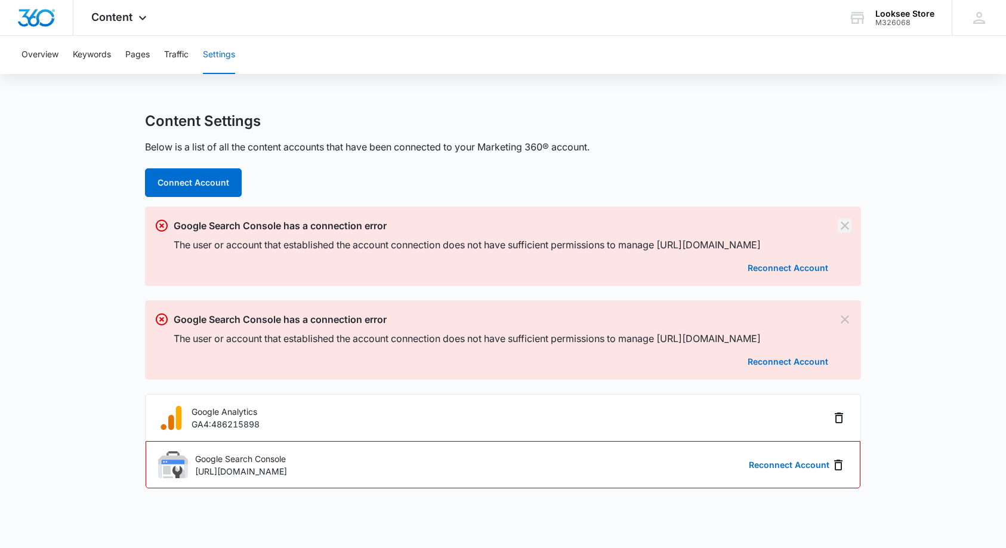
click at [842, 226] on icon "Dismiss" at bounding box center [845, 225] width 8 height 8
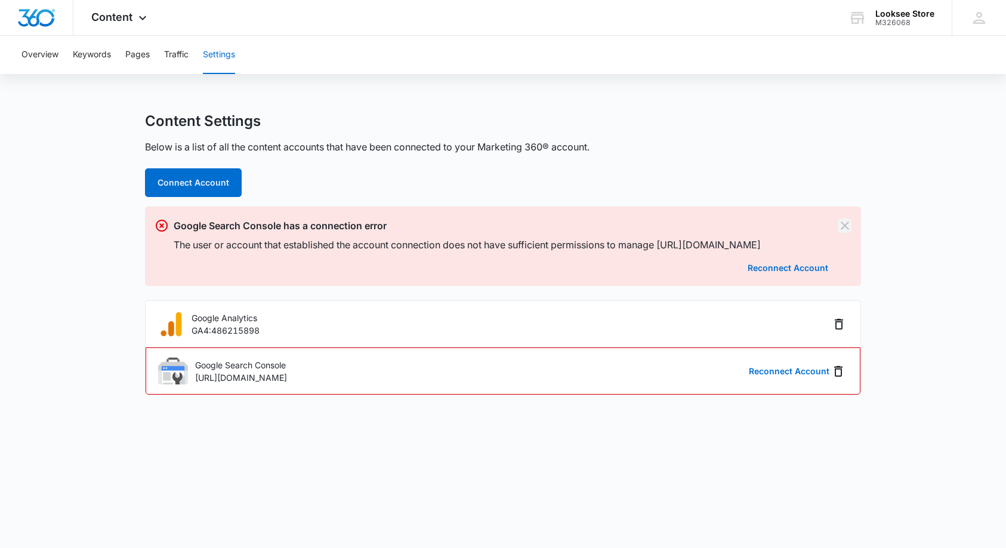
click at [842, 224] on icon "Dismiss" at bounding box center [845, 225] width 8 height 8
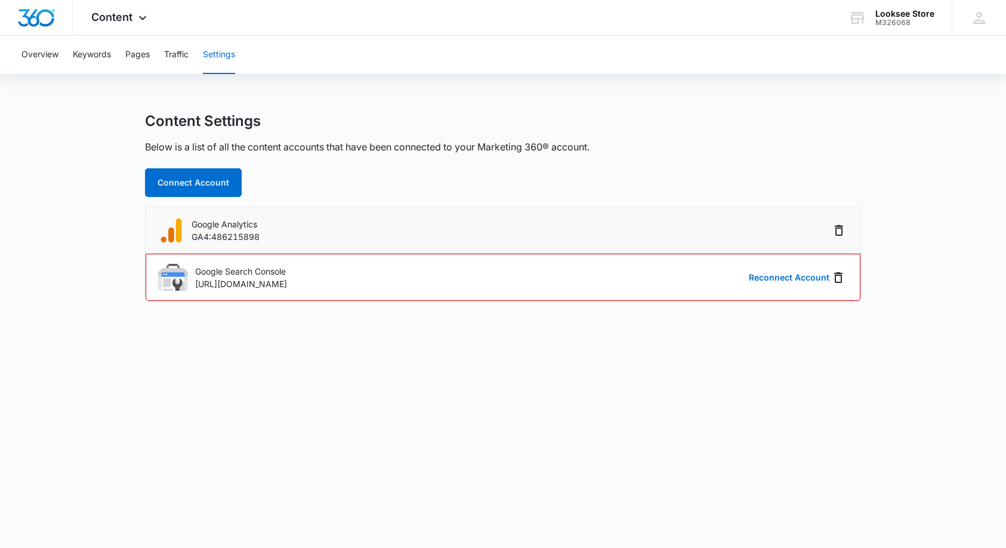
click at [187, 234] on div "Google Analytics GA4:486215898" at bounding box center [493, 230] width 672 height 27
click at [329, 249] on li "Google Analytics GA4:486215898" at bounding box center [503, 230] width 715 height 47
click at [237, 230] on p "GA4:486215898" at bounding box center [225, 236] width 68 height 13
click at [265, 225] on div "Google Analytics GA4:486215898" at bounding box center [493, 230] width 672 height 27
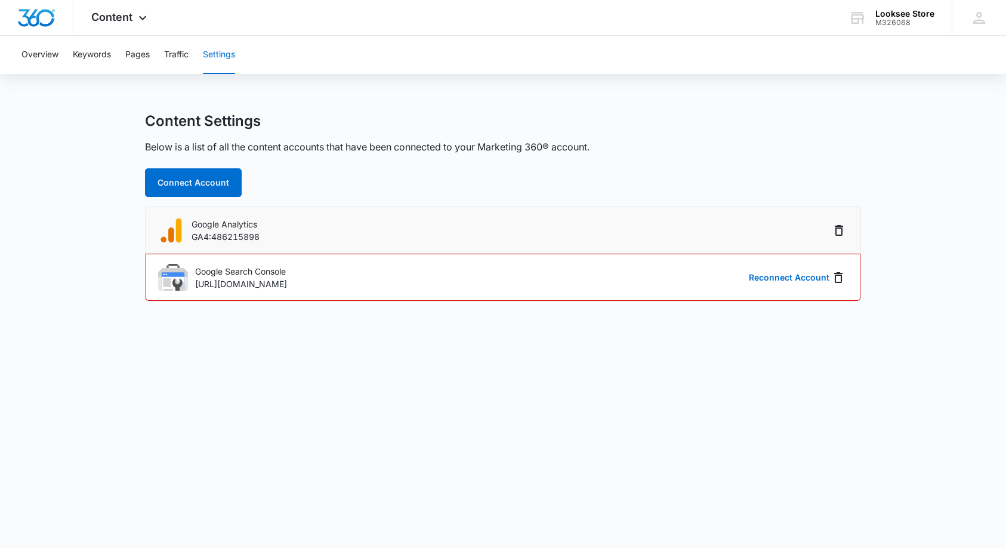
click at [296, 236] on div "Google Analytics GA4:486215898" at bounding box center [493, 230] width 672 height 27
click at [36, 57] on button "Overview" at bounding box center [39, 55] width 37 height 38
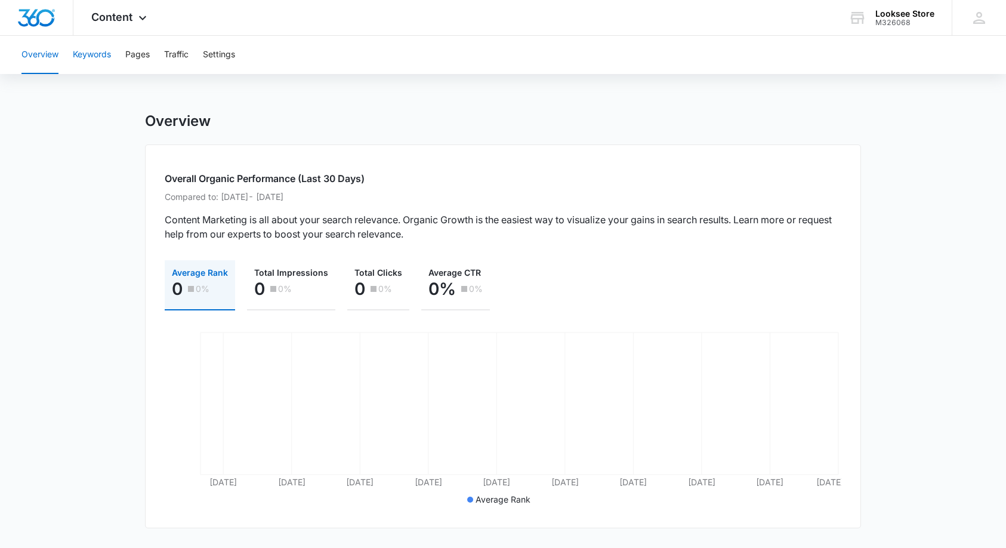
click at [86, 58] on button "Keywords" at bounding box center [92, 55] width 38 height 38
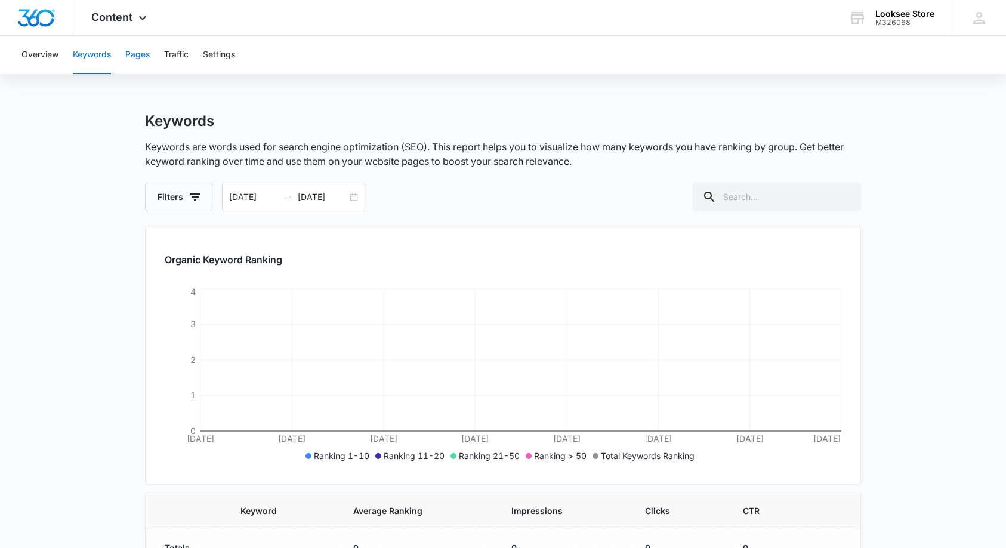
click at [135, 53] on button "Pages" at bounding box center [137, 55] width 24 height 38
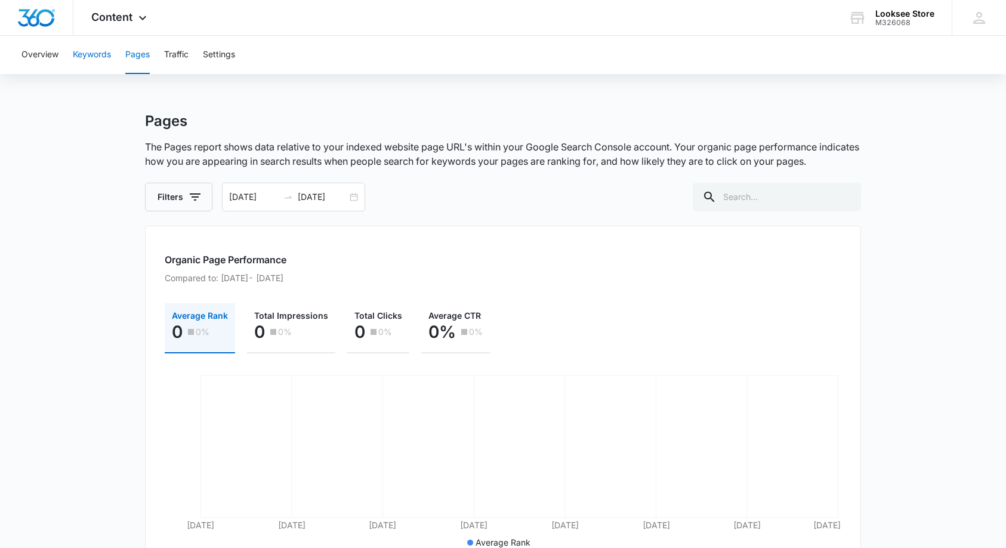
click at [89, 54] on button "Keywords" at bounding box center [92, 55] width 38 height 38
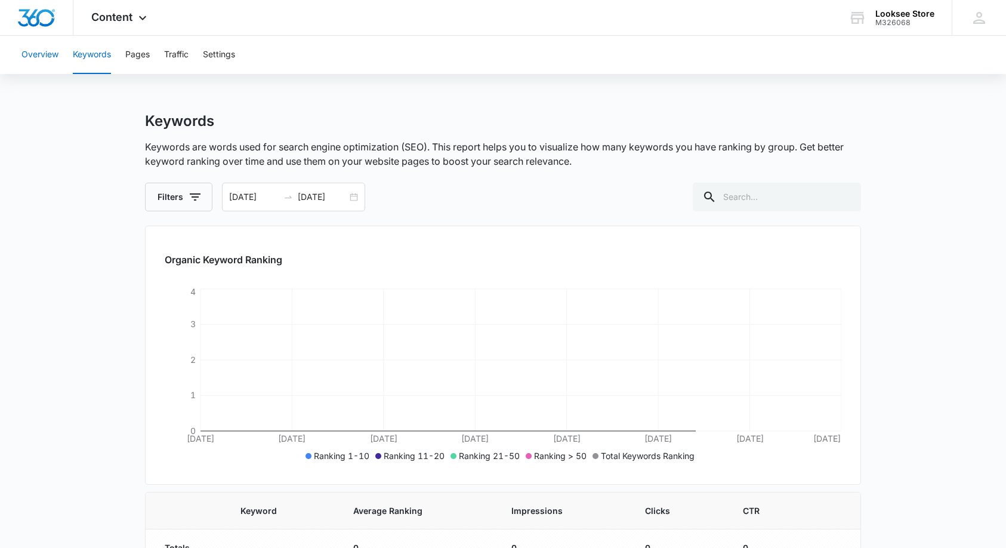
click at [21, 58] on button "Overview" at bounding box center [39, 55] width 37 height 38
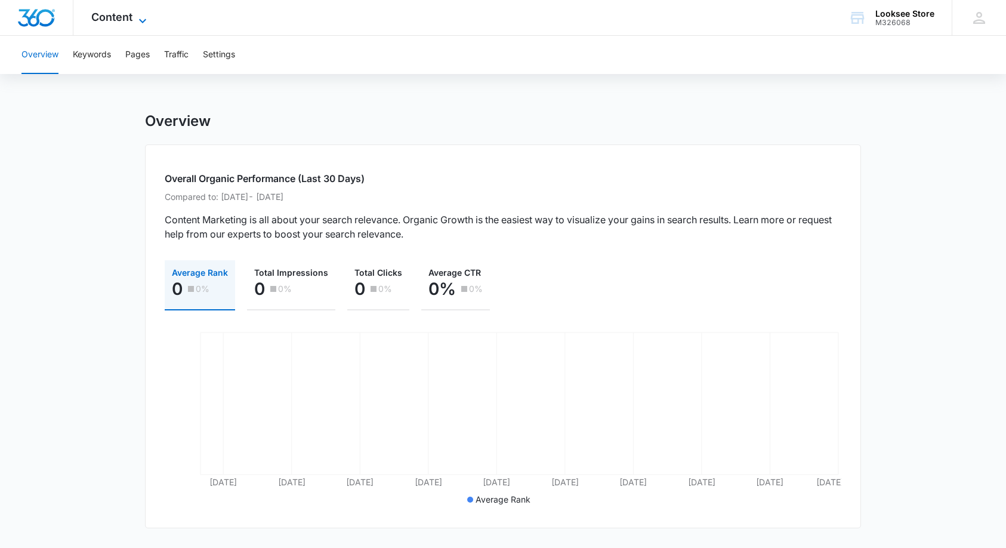
click at [140, 20] on icon at bounding box center [142, 20] width 7 height 4
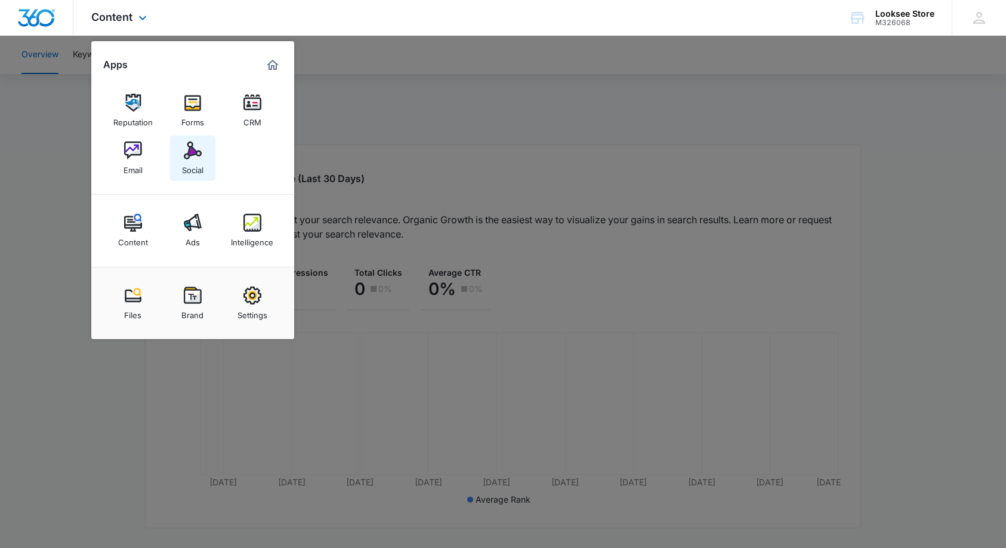
click at [193, 154] on img at bounding box center [193, 150] width 18 height 18
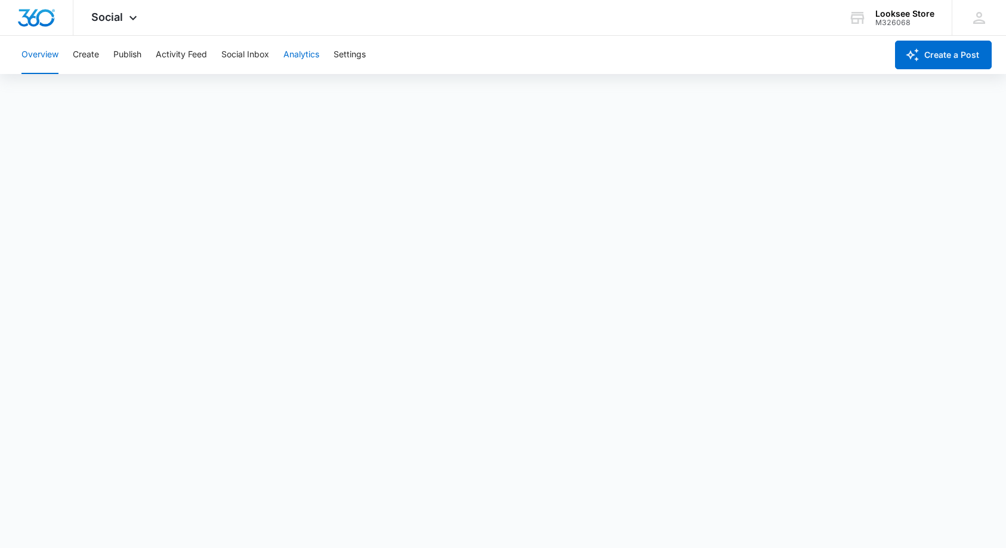
click at [304, 56] on button "Analytics" at bounding box center [301, 55] width 36 height 38
click at [339, 89] on button "Ad Analytics" at bounding box center [338, 91] width 50 height 33
click at [308, 55] on button "Analytics" at bounding box center [301, 55] width 36 height 38
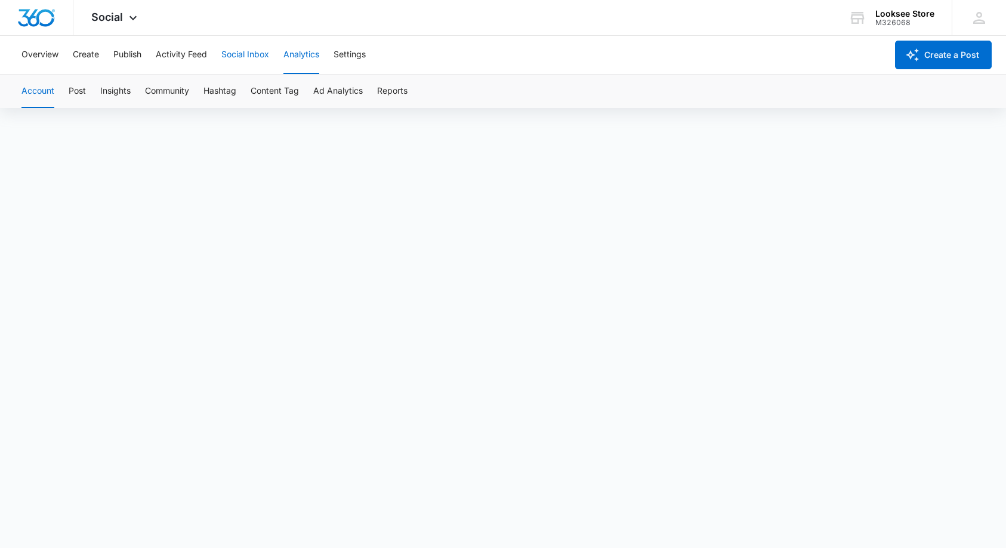
click at [255, 54] on button "Social Inbox" at bounding box center [245, 55] width 48 height 38
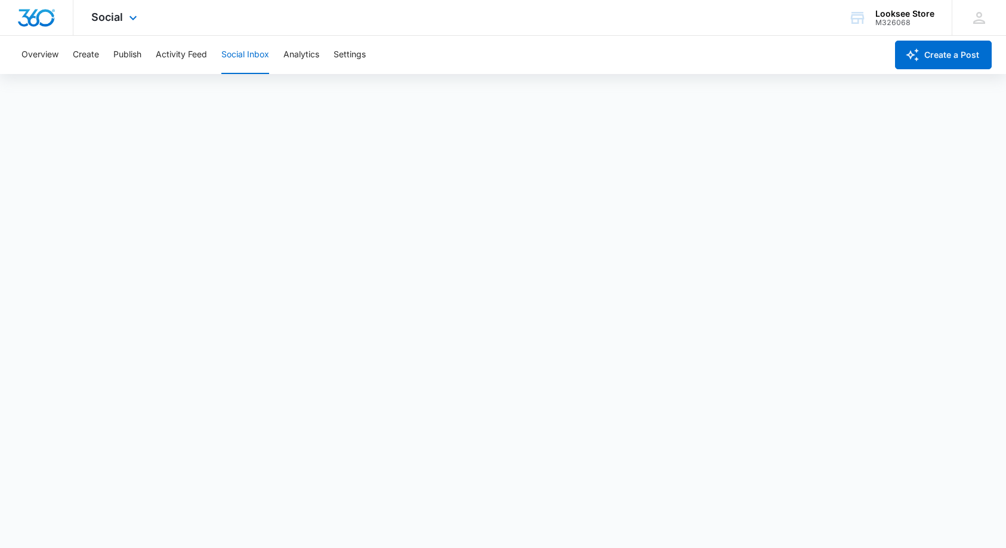
click at [141, 16] on div "Social Apps Reputation Forms CRM Email Social Content Ads Intelligence Files Br…" at bounding box center [115, 17] width 85 height 35
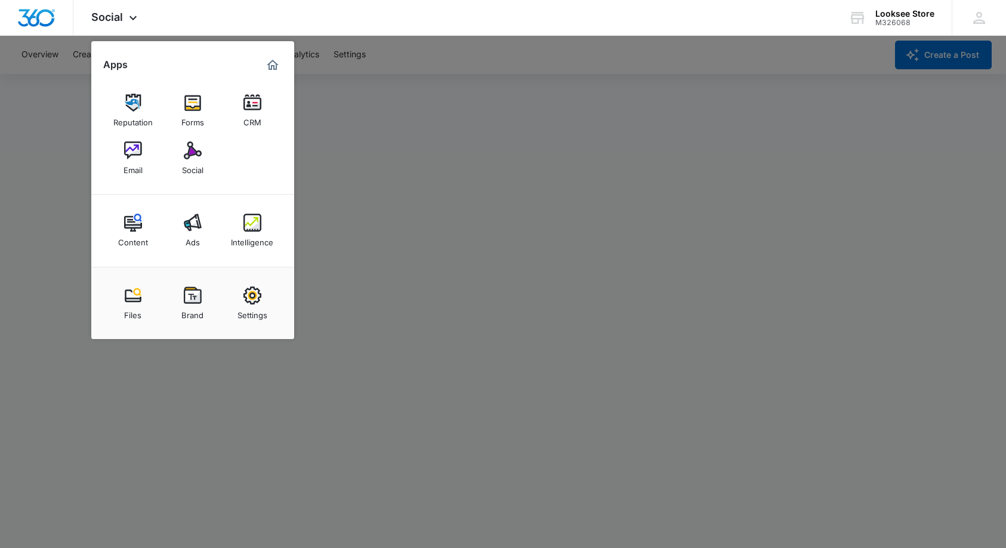
click at [151, 368] on div at bounding box center [503, 274] width 1006 height 548
